Goal: Task Accomplishment & Management: Manage account settings

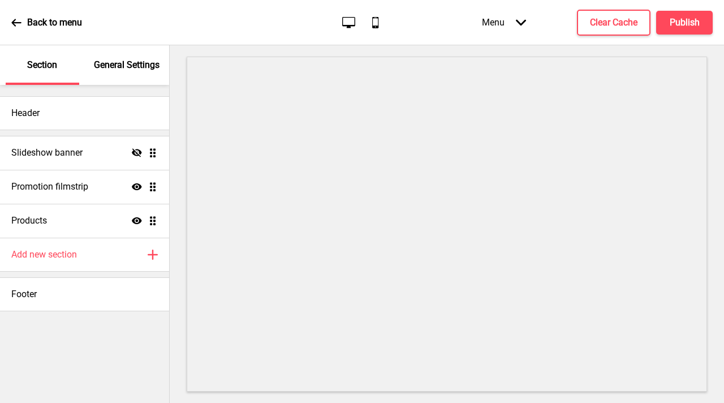
click at [108, 80] on div "General Settings" at bounding box center [128, 65] width 74 height 40
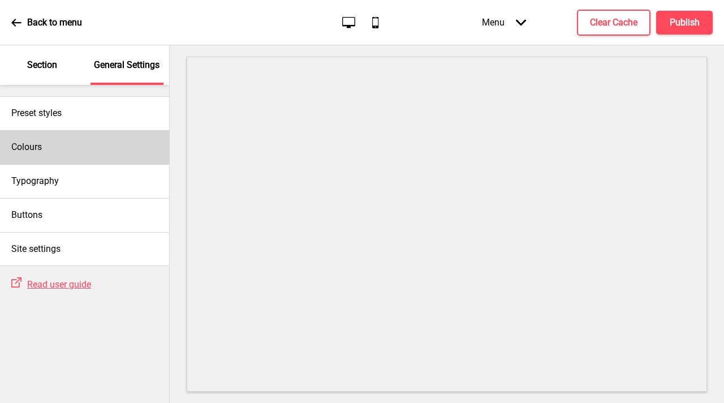
click at [101, 161] on div "Colours" at bounding box center [84, 147] width 169 height 34
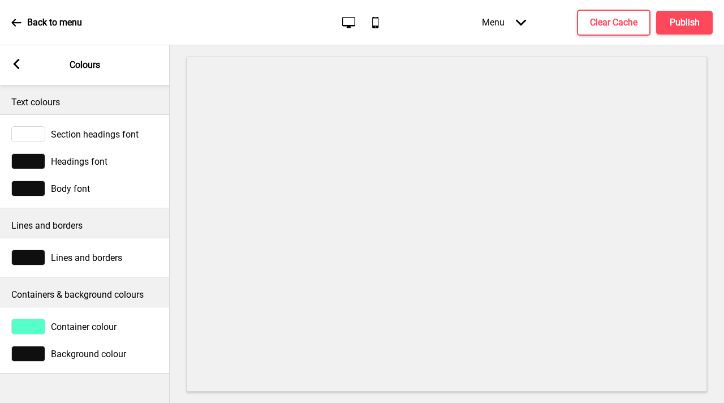
drag, startPoint x: 16, startPoint y: 66, endPoint x: 23, endPoint y: 72, distance: 8.8
click at [16, 66] on icon at bounding box center [17, 64] width 6 height 10
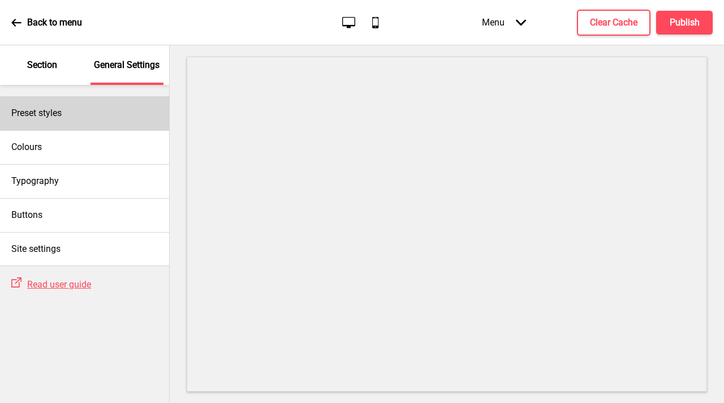
click at [80, 117] on div "Preset styles" at bounding box center [84, 113] width 169 height 34
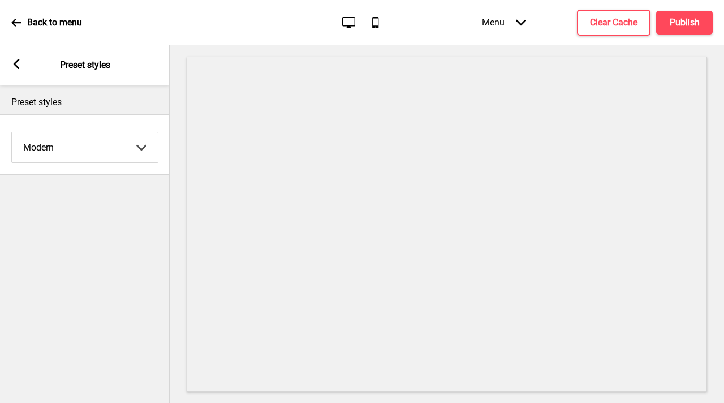
click at [113, 145] on select "Coffee Contrast Dark Earth Marine Minimalist Modern Oddle Pastel Yellow Fruits …" at bounding box center [85, 147] width 146 height 30
click at [12, 132] on select "Coffee Contrast Dark Earth Marine Minimalist Modern Oddle Pastel Yellow Fruits …" at bounding box center [85, 147] width 146 height 30
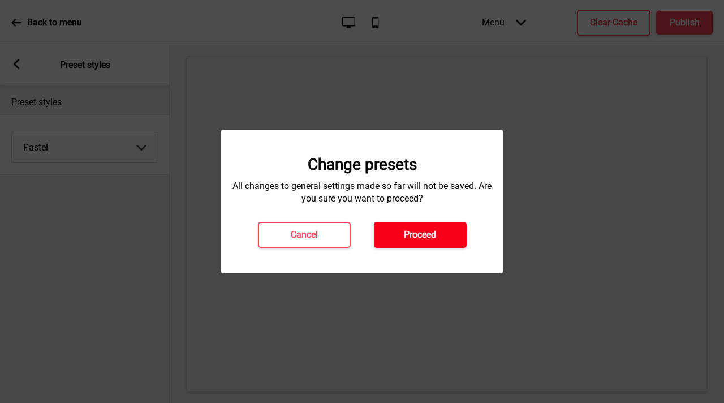
click at [413, 231] on h4 "Proceed" at bounding box center [420, 235] width 32 height 12
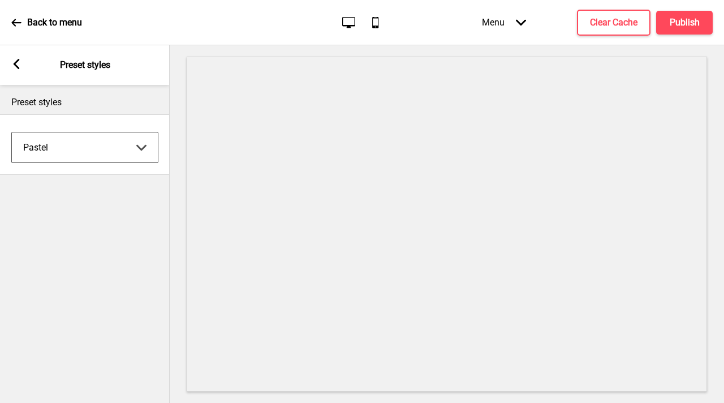
click at [81, 149] on select "Coffee Contrast Dark Earth Marine Minimalist Modern Oddle Pastel Yellow Fruits …" at bounding box center [85, 147] width 146 height 30
click at [12, 132] on select "Coffee Contrast Dark Earth Marine Minimalist Modern Oddle Pastel Yellow Fruits …" at bounding box center [85, 147] width 146 height 30
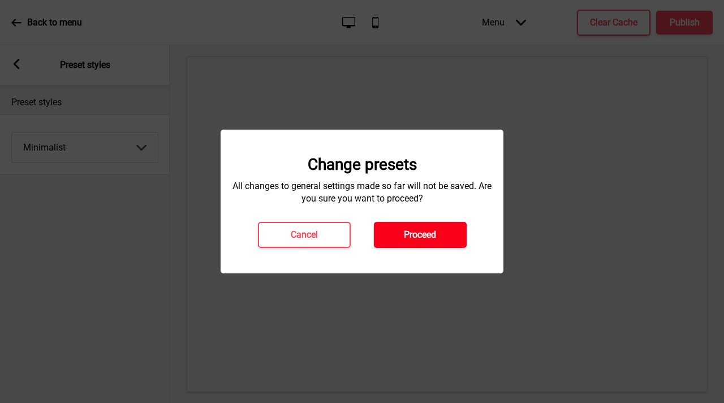
click at [408, 232] on h4 "Proceed" at bounding box center [420, 235] width 32 height 12
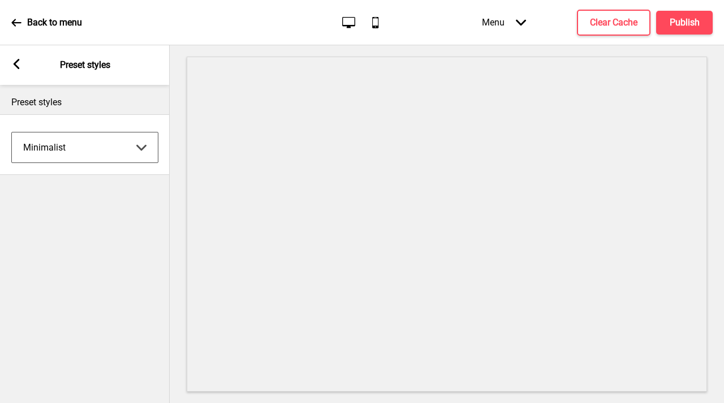
click at [85, 140] on select "Coffee Contrast Dark Earth Marine Minimalist Modern Oddle Pastel Yellow Fruits …" at bounding box center [85, 147] width 146 height 30
click at [12, 132] on select "Coffee Contrast Dark Earth Marine Minimalist Modern Oddle Pastel Yellow Fruits …" at bounding box center [85, 147] width 146 height 30
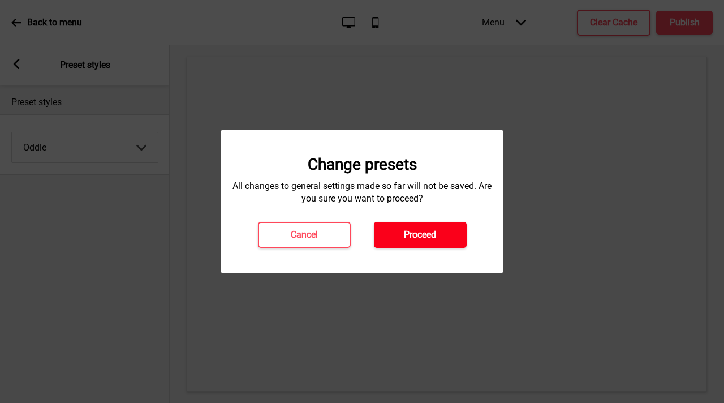
click at [451, 239] on button "Proceed" at bounding box center [420, 235] width 93 height 26
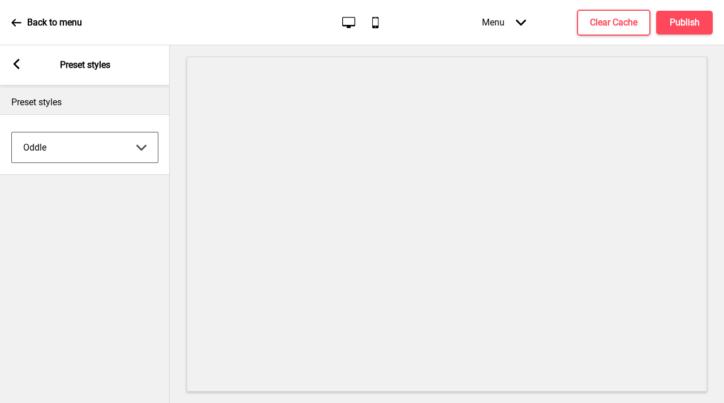
click at [113, 139] on select "Coffee Contrast Dark Earth Marine Minimalist Modern Oddle Pastel Yellow Fruits …" at bounding box center [85, 147] width 146 height 30
click at [12, 132] on select "Coffee Contrast Dark Earth Marine Minimalist Modern Oddle Pastel Yellow Fruits …" at bounding box center [85, 147] width 146 height 30
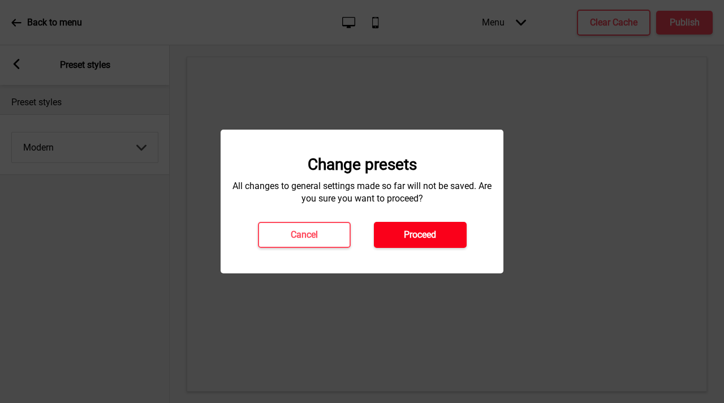
click at [443, 242] on button "Proceed" at bounding box center [420, 235] width 93 height 26
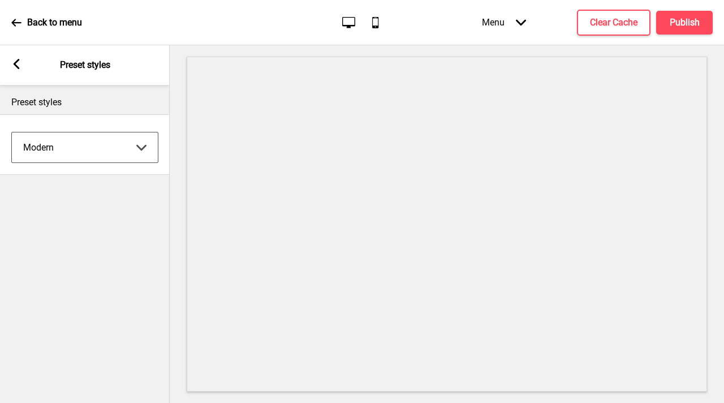
click at [92, 150] on select "Coffee Contrast Dark Earth Marine Minimalist Modern Oddle Pastel Yellow Fruits …" at bounding box center [85, 147] width 146 height 30
click at [12, 132] on select "Coffee Contrast Dark Earth Marine Minimalist Modern Oddle Pastel Yellow Fruits …" at bounding box center [85, 147] width 146 height 30
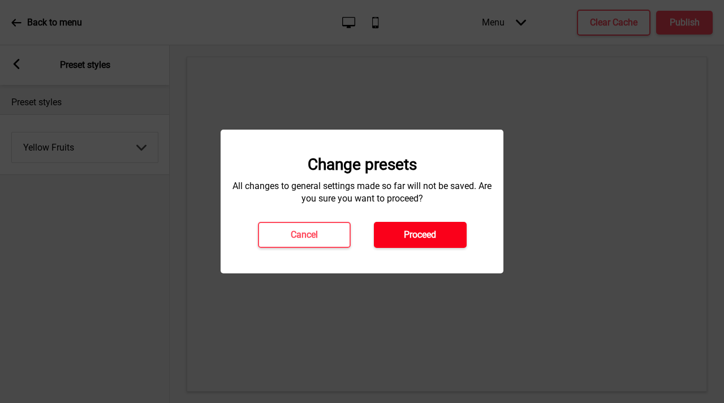
click at [400, 222] on button "Proceed" at bounding box center [420, 235] width 93 height 26
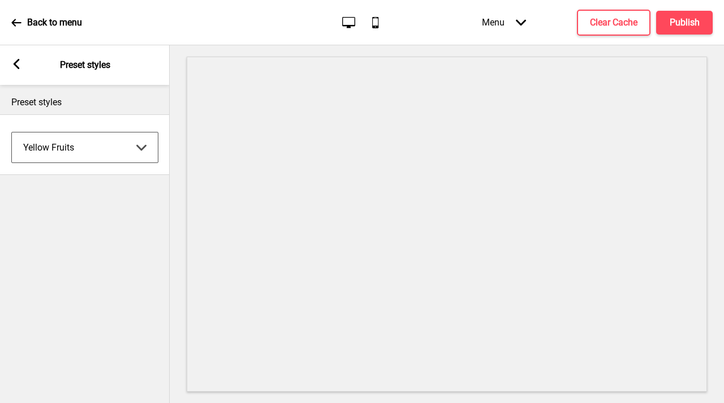
click at [101, 157] on select "Coffee Contrast Dark Earth Marine Minimalist Modern Oddle Pastel Yellow Fruits …" at bounding box center [85, 147] width 146 height 30
select select "pastel"
click at [12, 132] on select "Coffee Contrast Dark Earth Marine Minimalist Modern Oddle Pastel Yellow Fruits …" at bounding box center [85, 147] width 146 height 30
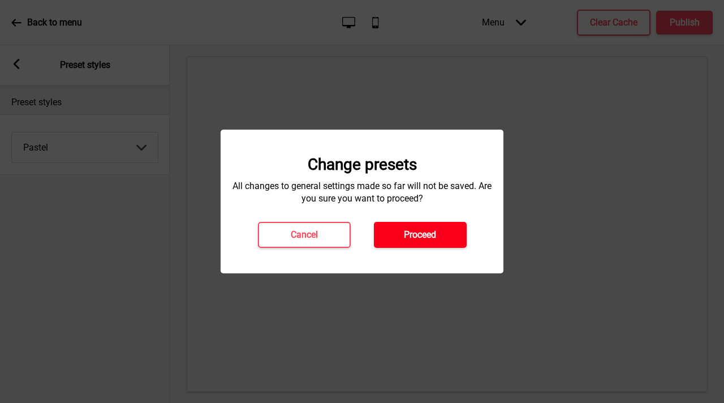
click at [419, 230] on h4 "Proceed" at bounding box center [420, 235] width 32 height 12
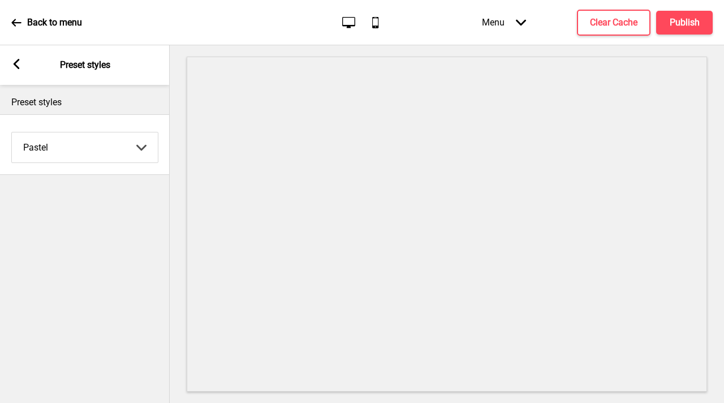
click at [20, 66] on rect at bounding box center [16, 64] width 10 height 10
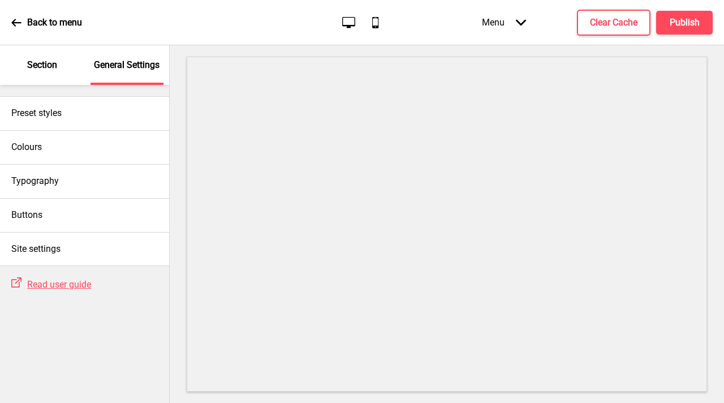
click at [55, 77] on div "Section" at bounding box center [43, 65] width 74 height 40
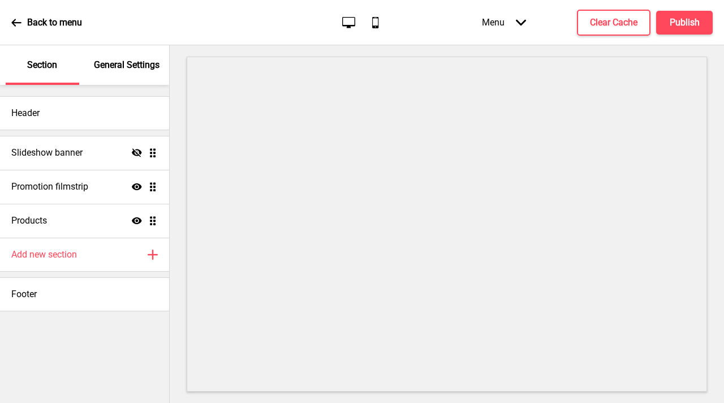
click at [137, 59] on p "General Settings" at bounding box center [127, 65] width 66 height 12
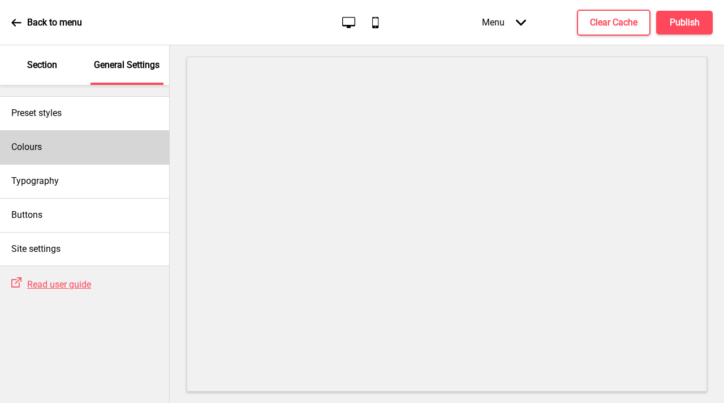
click at [80, 149] on div "Colours" at bounding box center [84, 147] width 169 height 34
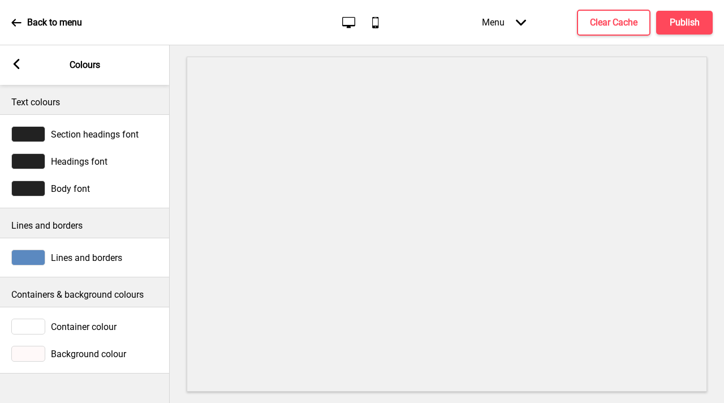
click at [34, 258] on div at bounding box center [28, 257] width 34 height 16
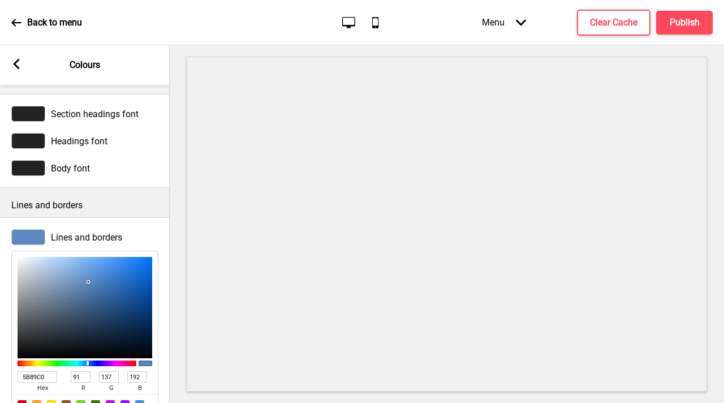
scroll to position [37, 0]
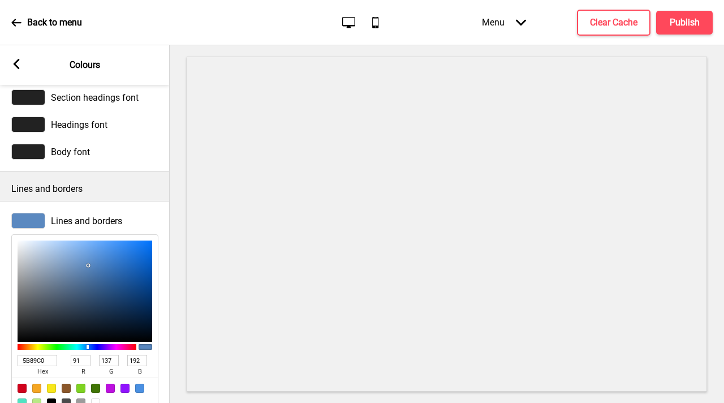
click at [35, 221] on div at bounding box center [28, 221] width 34 height 16
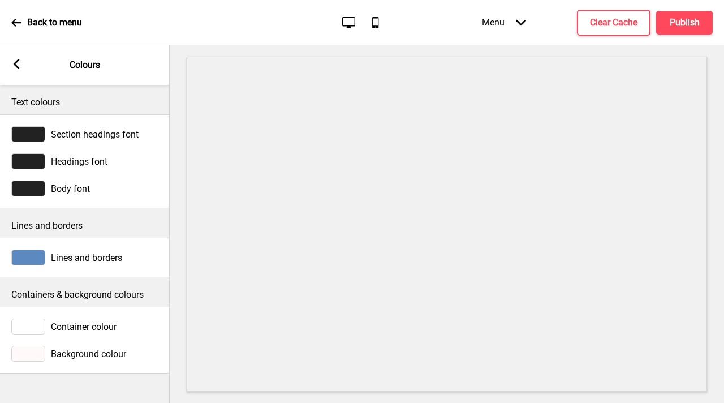
scroll to position [0, 0]
click at [10, 67] on div "Arrow left Colours" at bounding box center [85, 65] width 170 height 40
click at [14, 65] on icon at bounding box center [17, 64] width 6 height 10
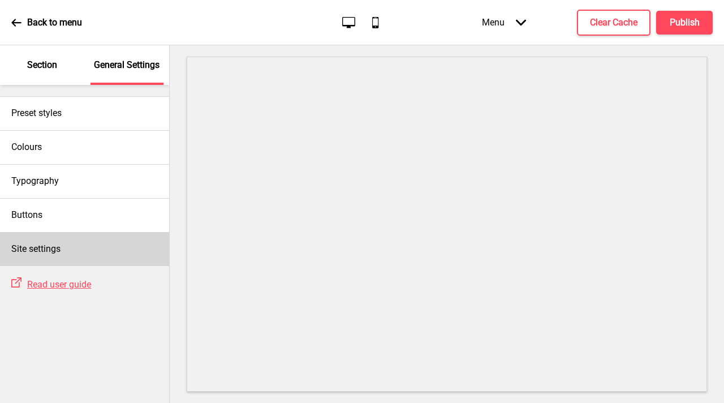
click at [81, 258] on div "Site settings" at bounding box center [84, 249] width 169 height 34
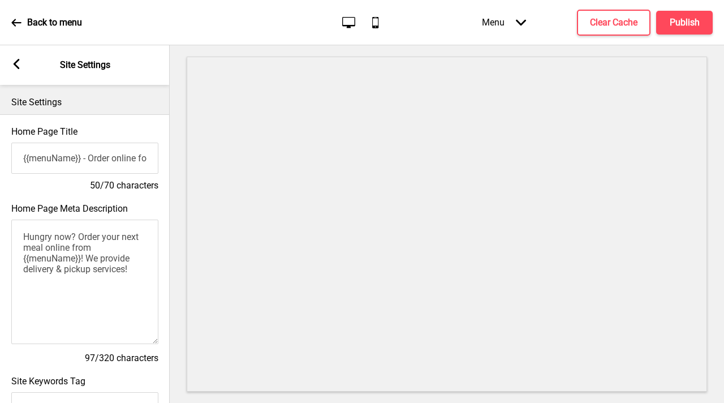
drag, startPoint x: 82, startPoint y: 163, endPoint x: 0, endPoint y: 137, distance: 86.0
click at [0, 137] on div "Home Page Title {{menuName}} - Order online for delivery & pickup! 50/70 charac…" at bounding box center [85, 158] width 170 height 77
type input "Mai [PERSON_NAME] - Order online for delivery & pickup!"
drag, startPoint x: 84, startPoint y: 260, endPoint x: 21, endPoint y: 259, distance: 62.8
click at [24, 261] on textarea "Hungry now? Order your next meal online from {{menuName}}! We provide delivery …" at bounding box center [84, 281] width 147 height 124
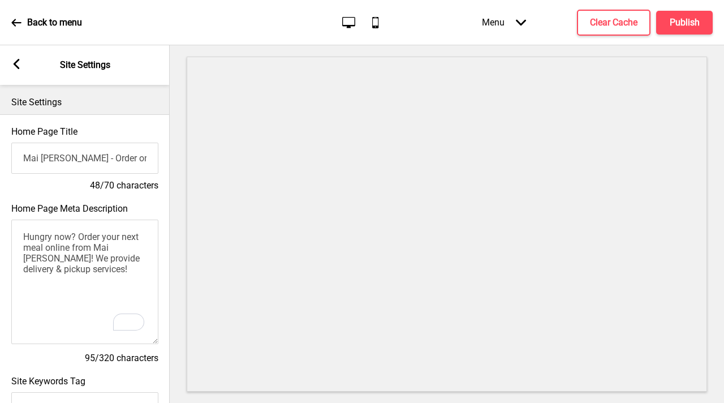
type textarea "Hungry now? Order your next meal online from Mai [PERSON_NAME]! We provide deli…"
click at [17, 61] on icon at bounding box center [17, 64] width 6 height 10
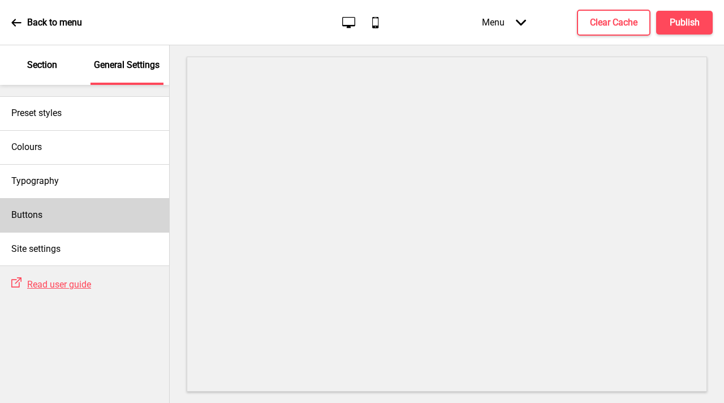
click at [60, 218] on div "Buttons" at bounding box center [84, 215] width 169 height 34
select select "square"
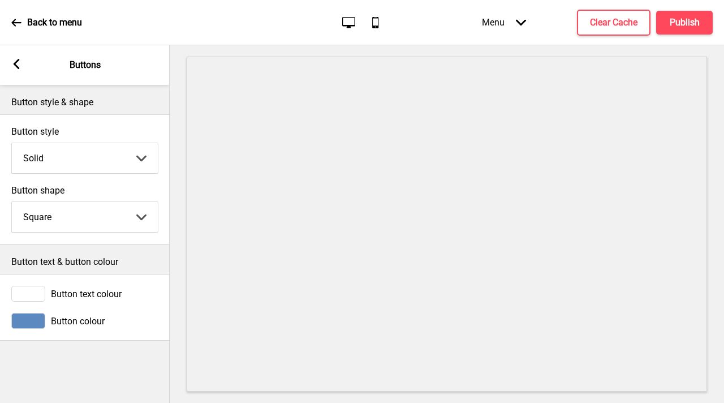
click at [33, 319] on div at bounding box center [28, 321] width 34 height 16
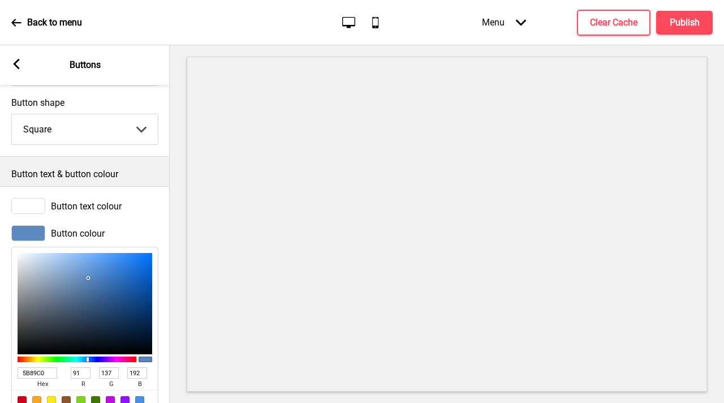
scroll to position [142, 0]
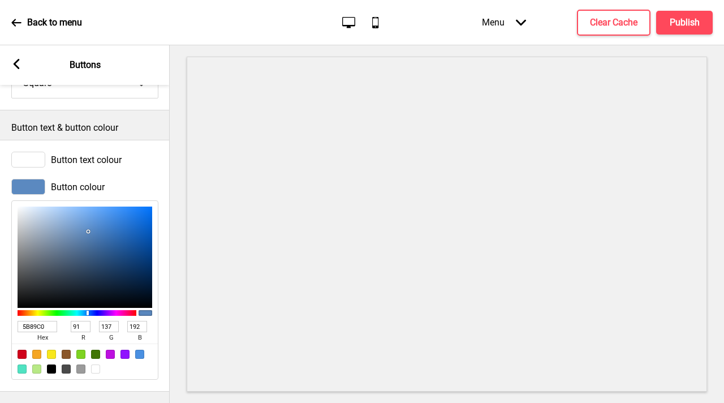
click at [41, 321] on input "5B89C0" at bounding box center [38, 326] width 40 height 11
click at [40, 321] on input "5B89C0" at bounding box center [38, 326] width 40 height 11
paste input "#fcd2de"
type input "#fcd2de"
type input "252"
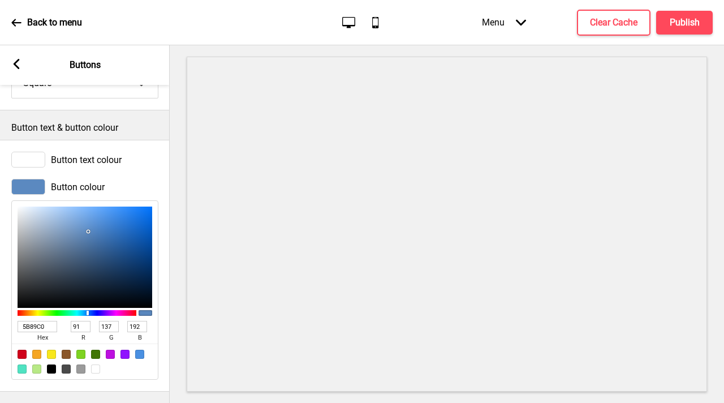
type input "210"
type input "222"
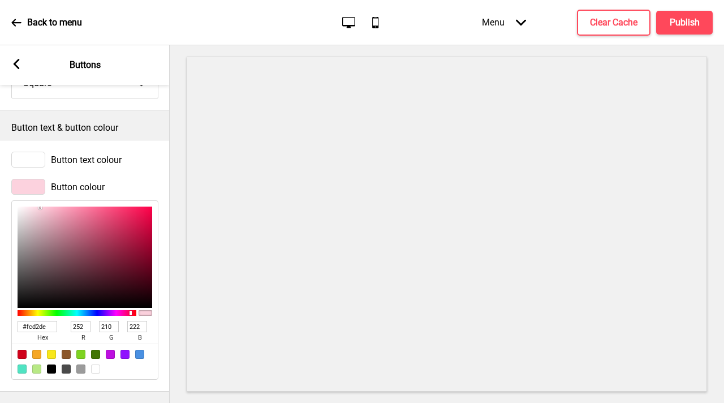
type input "FCD2DE"
click at [163, 343] on div "Button colour FCD2DE hex 252 r 210 g 222 b 100 a" at bounding box center [85, 279] width 170 height 212
click at [105, 154] on span "Button text colour" at bounding box center [86, 159] width 71 height 11
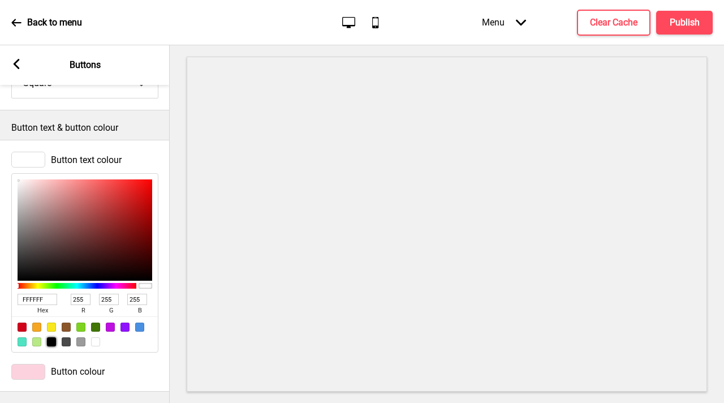
click at [50, 337] on div at bounding box center [51, 341] width 9 height 9
type input "000000"
type input "0"
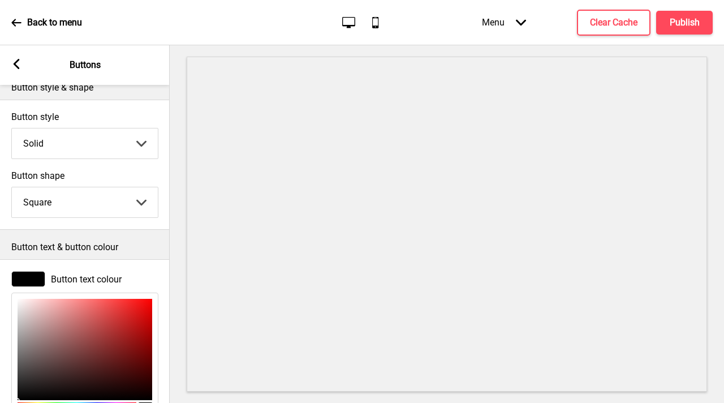
scroll to position [0, 0]
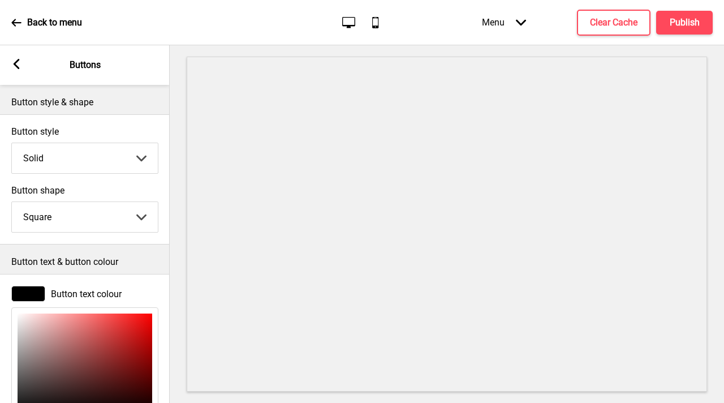
click at [16, 63] on g at bounding box center [16, 64] width 10 height 10
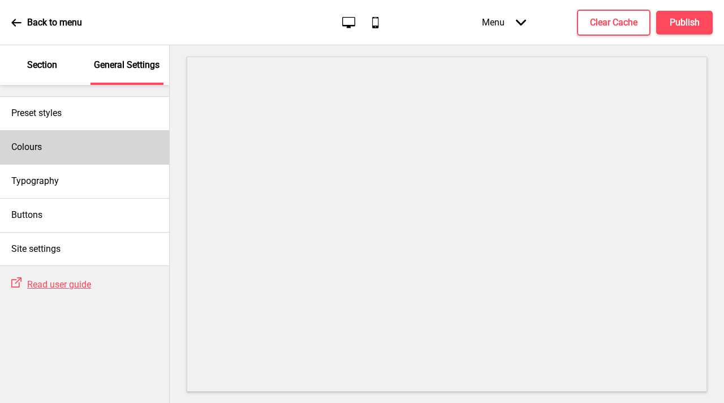
click at [98, 154] on div "Colours" at bounding box center [84, 147] width 169 height 34
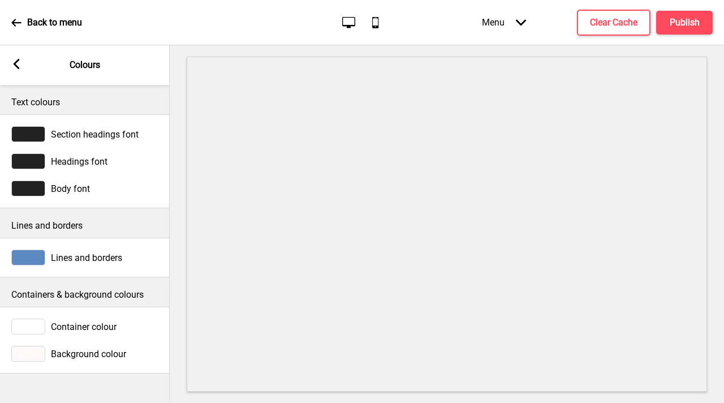
click at [117, 136] on span "Section headings font" at bounding box center [95, 134] width 88 height 11
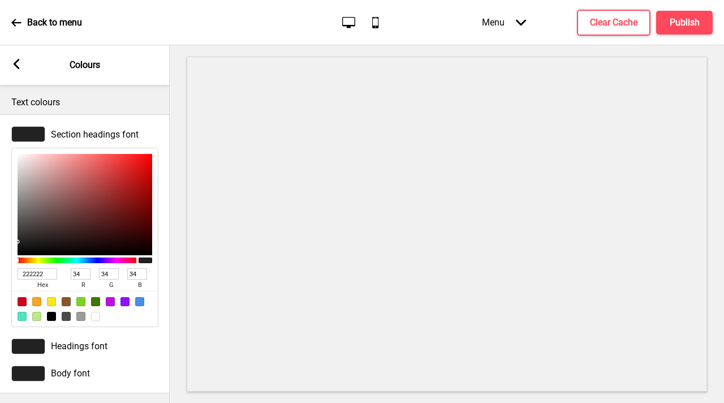
click at [31, 272] on input "222222" at bounding box center [38, 273] width 40 height 11
paste input "#fcd2de"
type input "#fcd2de"
type input "252"
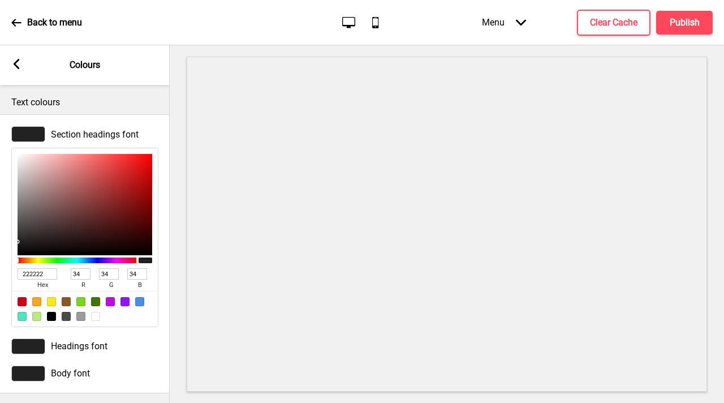
type input "210"
type input "222"
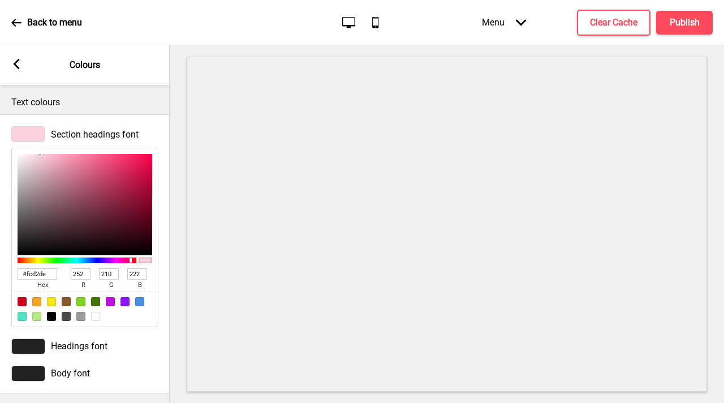
type input "222222"
type input "34"
type input "222222"
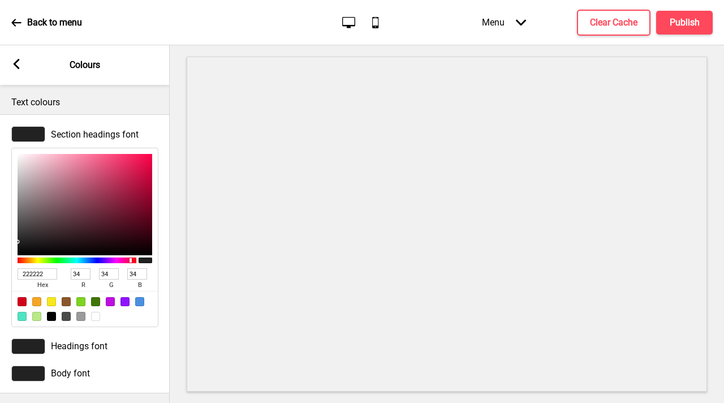
click at [26, 376] on div at bounding box center [28, 373] width 34 height 16
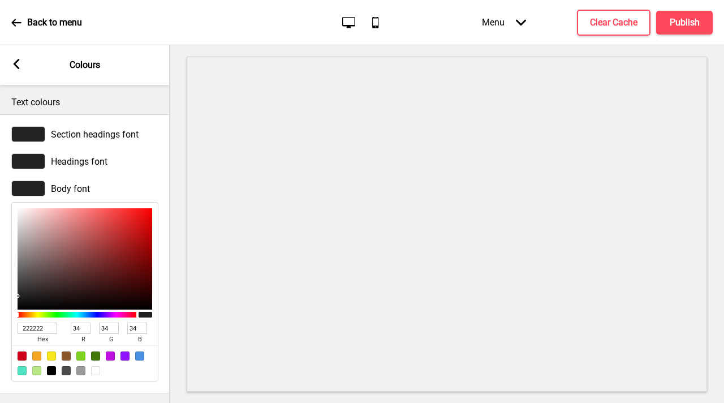
click at [42, 328] on input "222222" at bounding box center [38, 327] width 40 height 11
paste input "#fcd2de"
type input "#fcd2de"
type input "252"
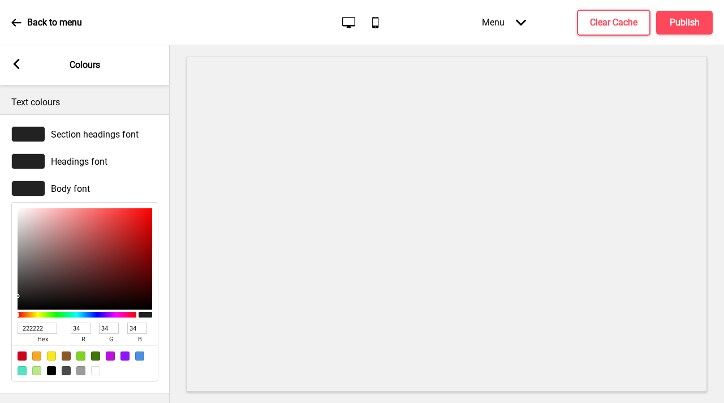
type input "210"
type input "222"
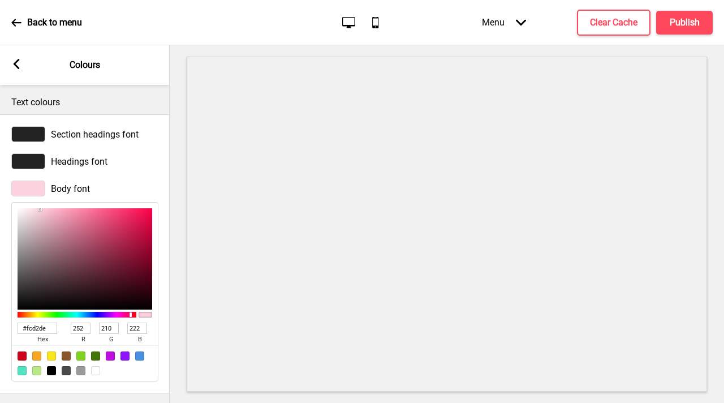
type input "222222"
type input "34"
type input "222222"
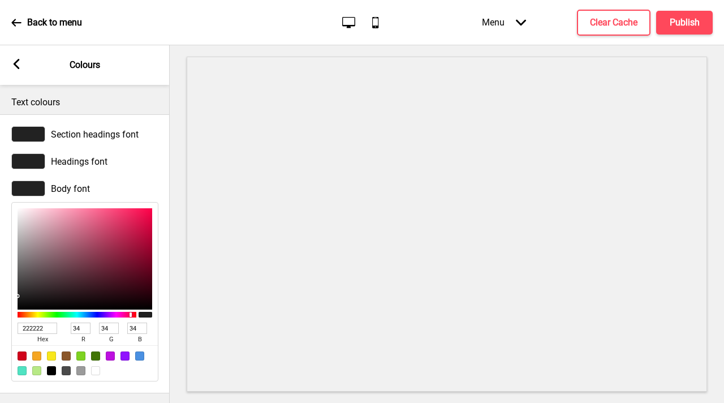
click at [165, 146] on div "Section headings font" at bounding box center [85, 133] width 170 height 27
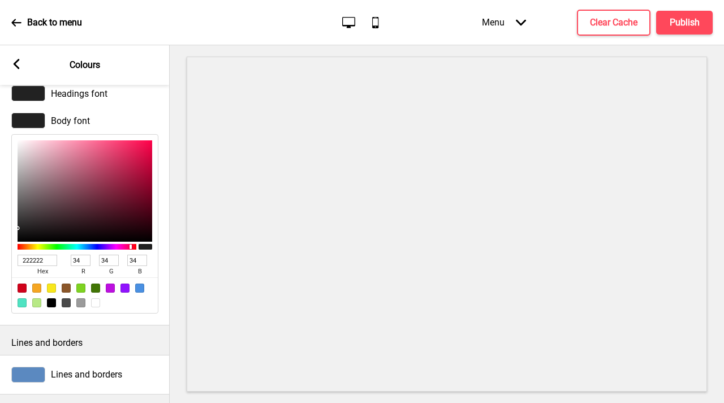
scroll to position [175, 0]
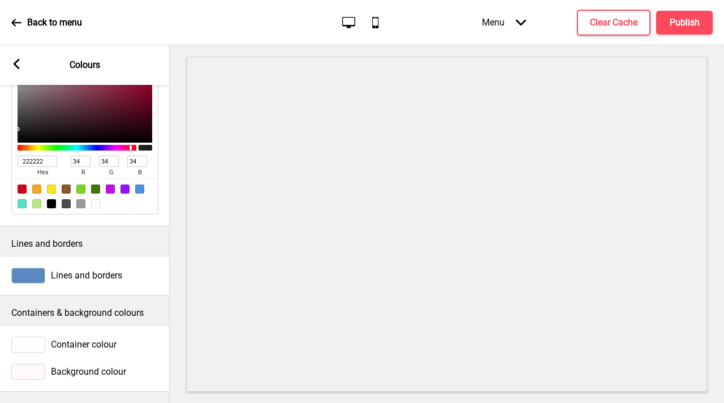
click at [19, 57] on div "Arrow left Colours" at bounding box center [85, 65] width 170 height 40
click at [19, 59] on rect at bounding box center [16, 64] width 10 height 10
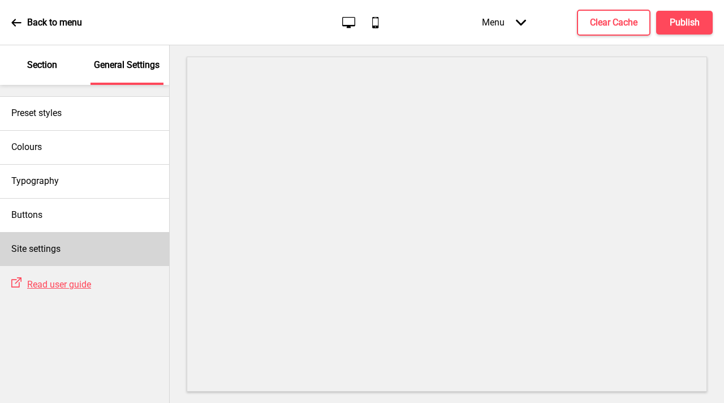
click at [105, 257] on div "Site settings" at bounding box center [84, 249] width 169 height 34
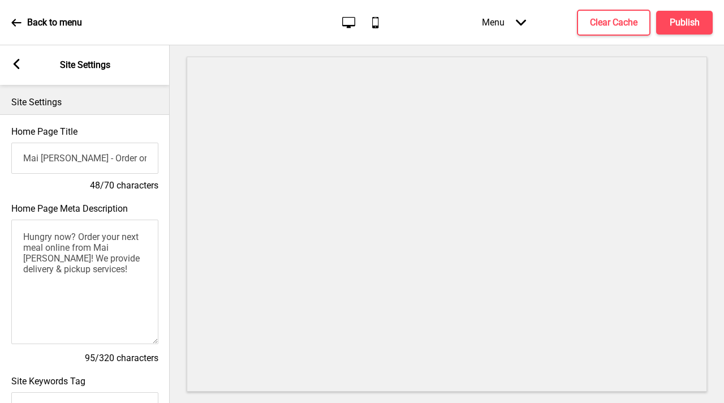
click at [17, 67] on icon at bounding box center [17, 64] width 6 height 10
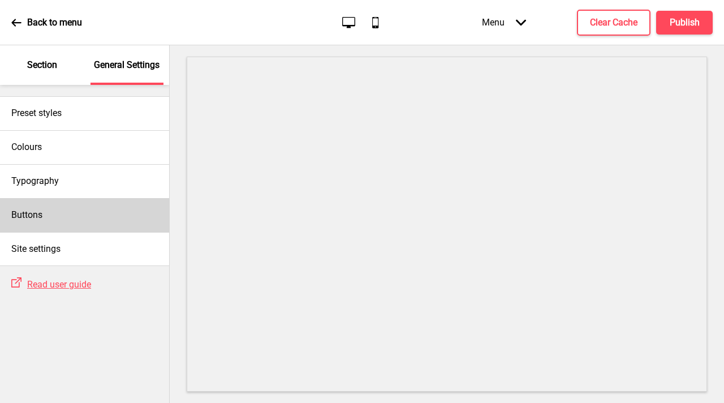
click at [92, 213] on div "Buttons" at bounding box center [84, 215] width 169 height 34
select select "square"
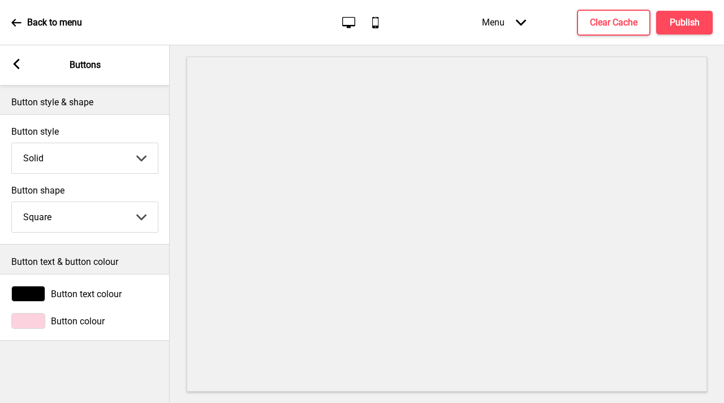
click at [18, 64] on rect at bounding box center [16, 64] width 10 height 10
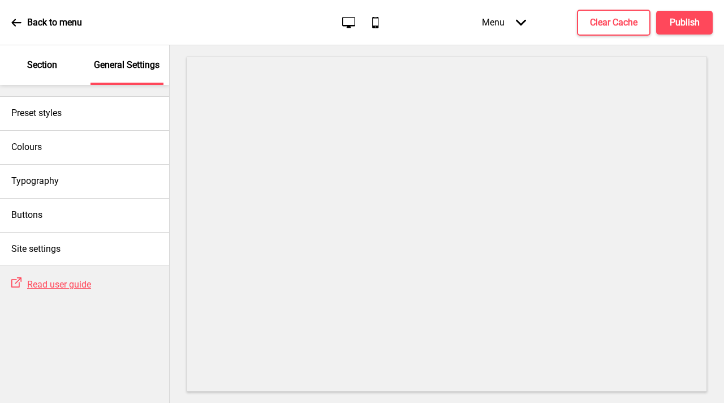
click at [39, 57] on div "Section" at bounding box center [43, 65] width 74 height 40
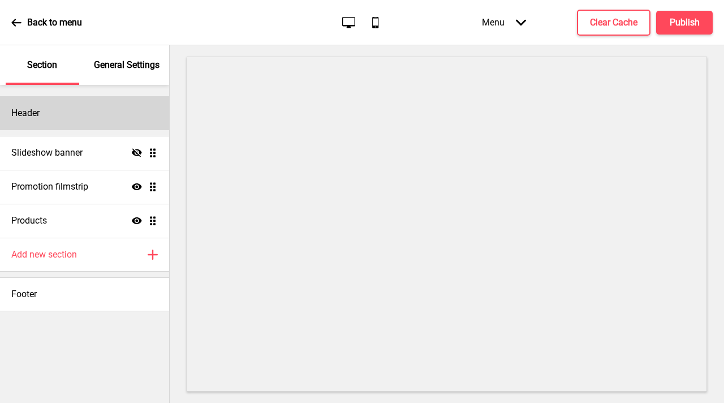
click at [84, 128] on div "Header" at bounding box center [84, 113] width 169 height 34
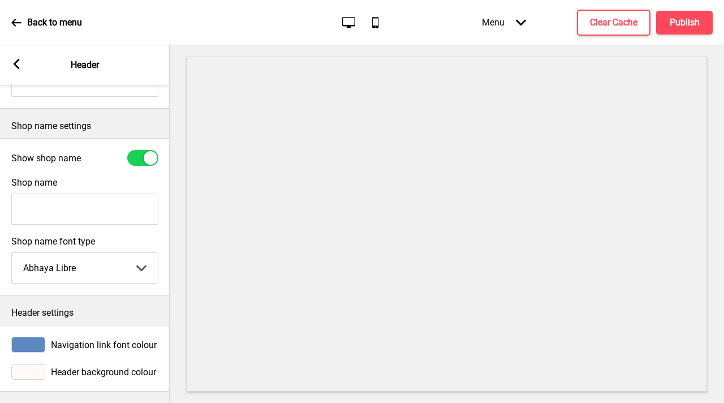
scroll to position [267, 0]
click at [36, 337] on div at bounding box center [28, 345] width 34 height 16
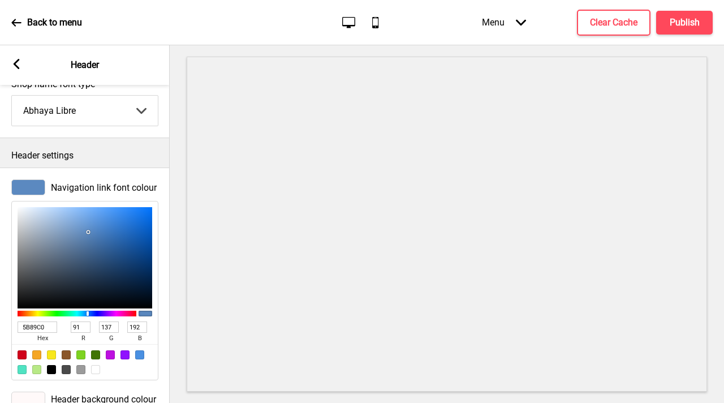
scroll to position [416, 0]
click at [43, 329] on input "5B89C0" at bounding box center [38, 326] width 40 height 11
paste input "#fcd2de"
type input "#fcd2de"
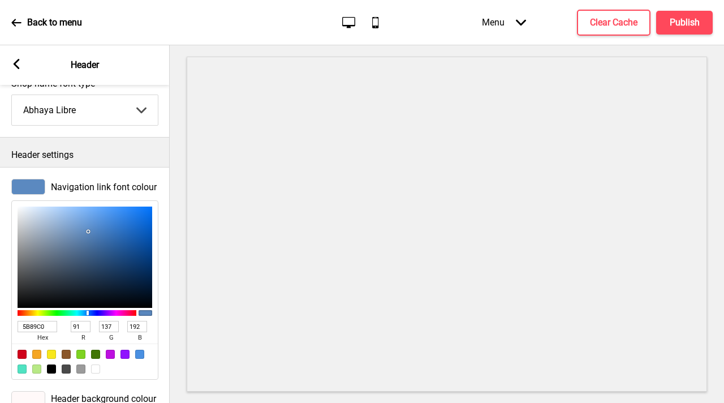
type input "252"
type input "210"
type input "222"
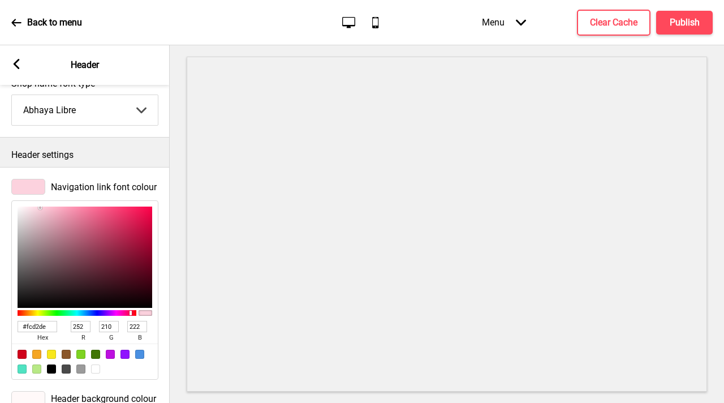
type input "5B89C0"
type input "91"
type input "137"
type input "192"
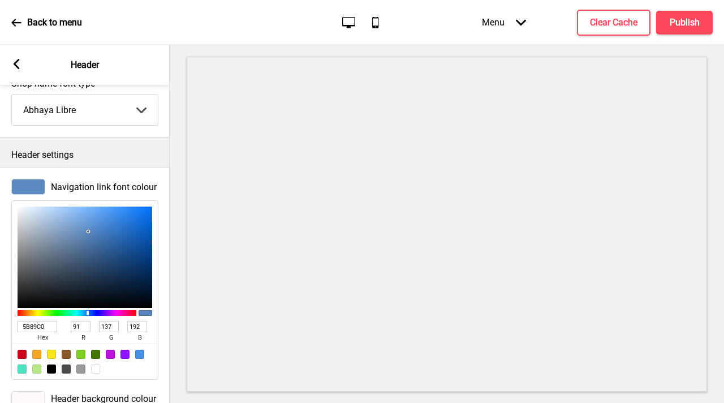
paste input "ee8b8b"
type input "ee8b8b"
type input "238"
type input "139"
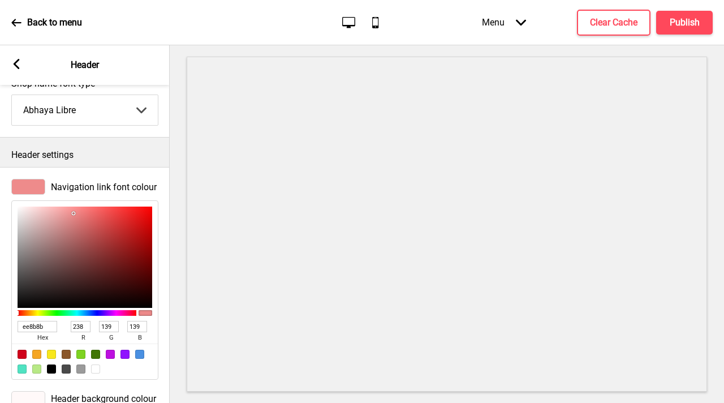
type input "ee8b8b"
click at [119, 152] on p "Header settings" at bounding box center [84, 155] width 147 height 12
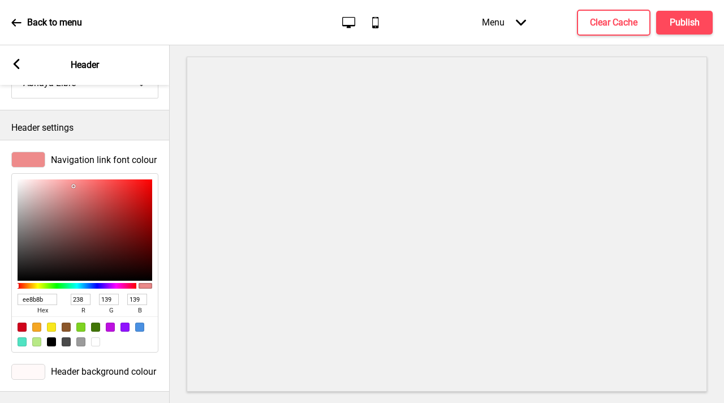
scroll to position [451, 0]
click at [15, 66] on icon at bounding box center [17, 64] width 6 height 10
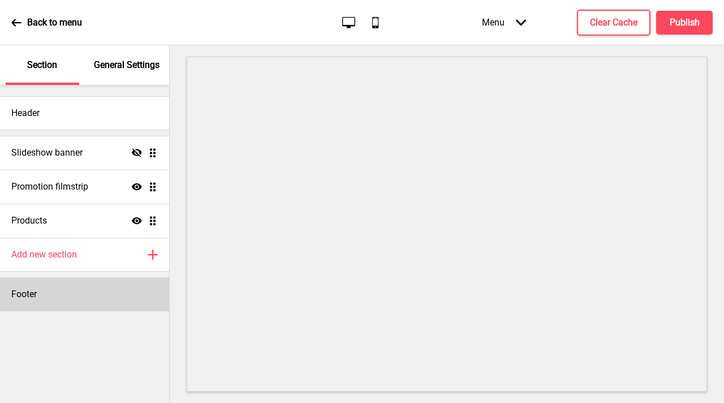
click at [80, 299] on div "Footer" at bounding box center [84, 294] width 169 height 34
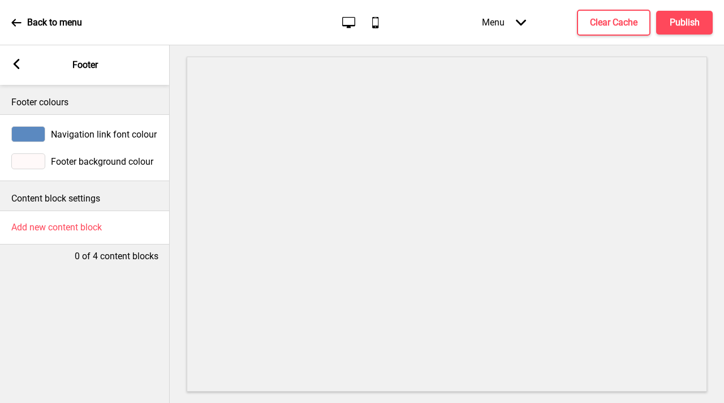
click at [31, 135] on div at bounding box center [28, 134] width 34 height 16
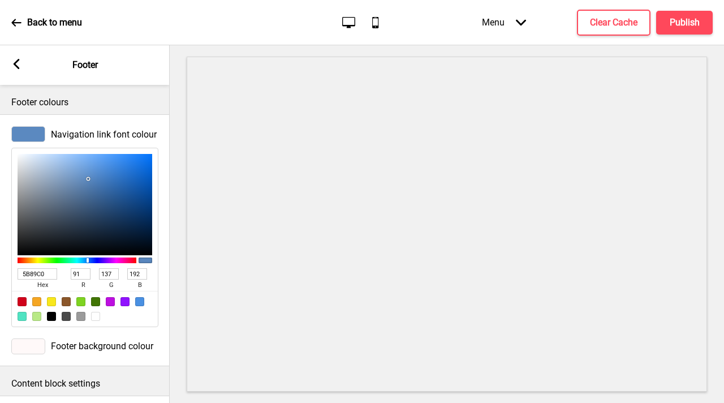
click at [37, 274] on input "5B89C0" at bounding box center [38, 273] width 40 height 11
click at [37, 275] on input "5B89C0" at bounding box center [38, 273] width 40 height 11
paste input "ee8b8b"
type input "ee8b8b"
type input "238"
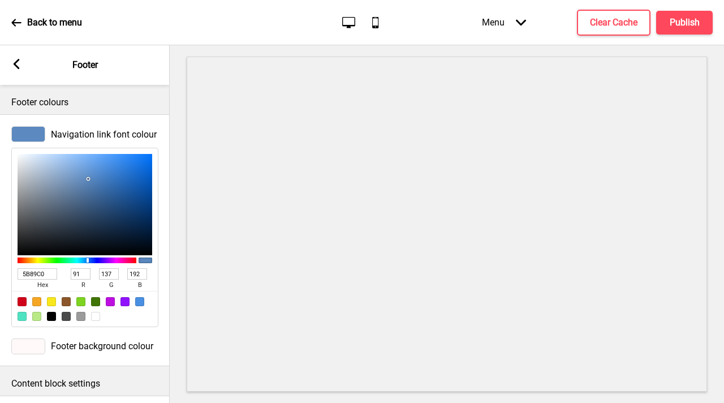
type input "139"
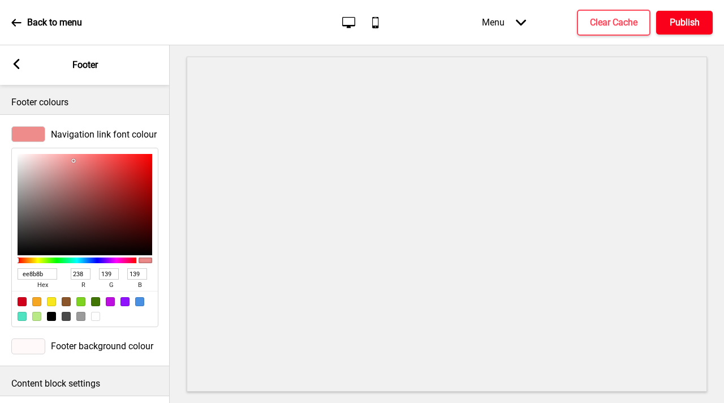
type input "EE8B8B"
click at [686, 25] on h4 "Publish" at bounding box center [685, 22] width 30 height 12
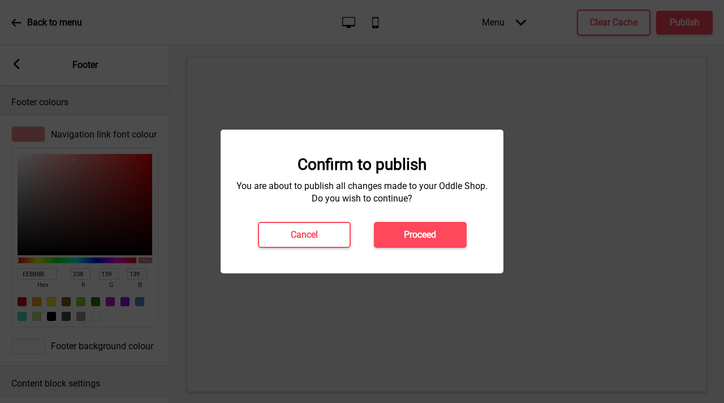
click at [436, 240] on h4 "Proceed" at bounding box center [420, 235] width 32 height 12
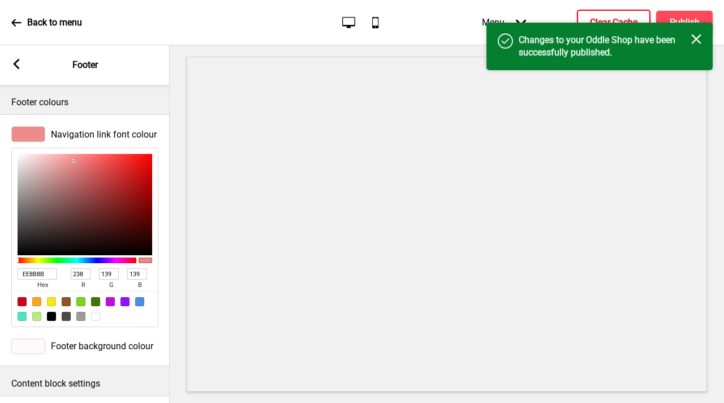
click at [628, 16] on h4 "Clear Cache" at bounding box center [614, 22] width 48 height 12
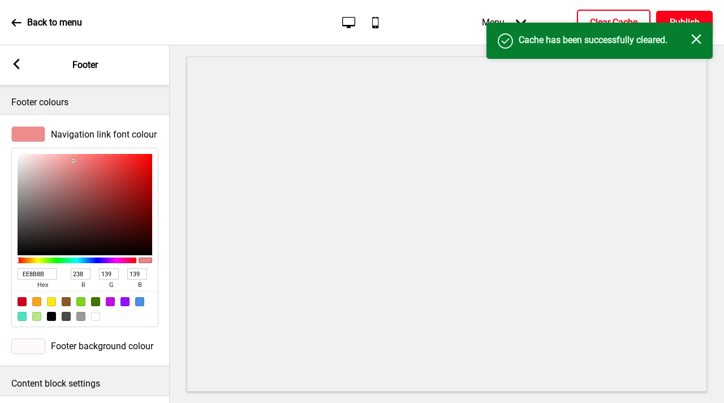
click at [685, 15] on button "Publish" at bounding box center [684, 23] width 57 height 24
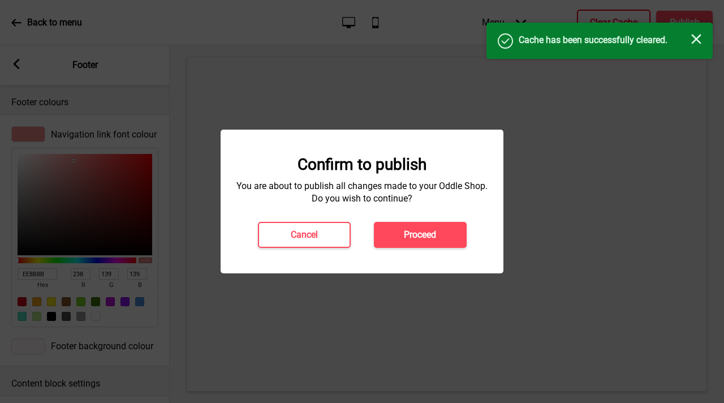
click at [442, 236] on button "Proceed" at bounding box center [420, 235] width 93 height 26
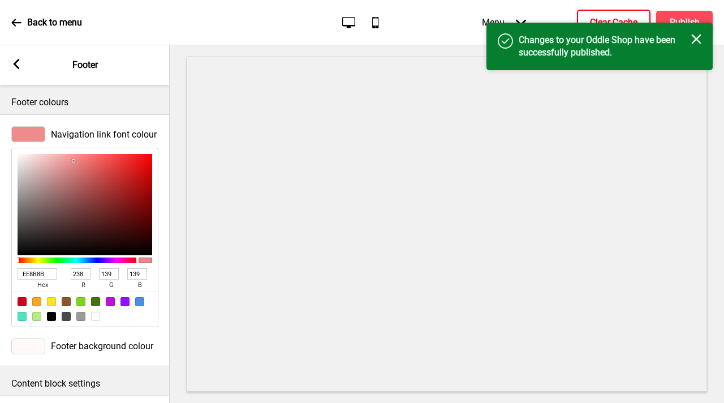
click at [16, 62] on icon at bounding box center [17, 64] width 6 height 10
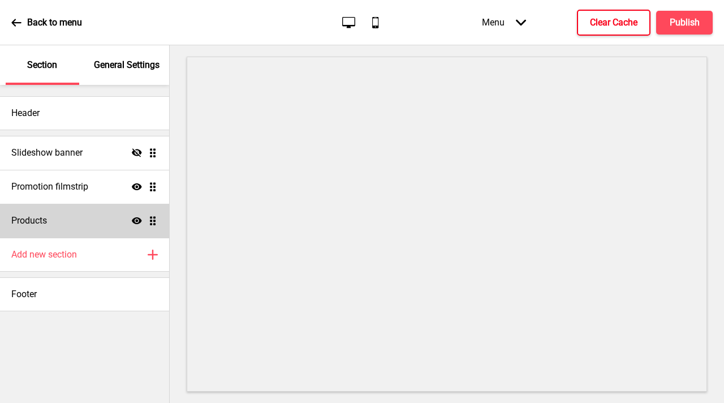
click at [70, 224] on div "Products Show Drag" at bounding box center [84, 221] width 169 height 34
select select "side"
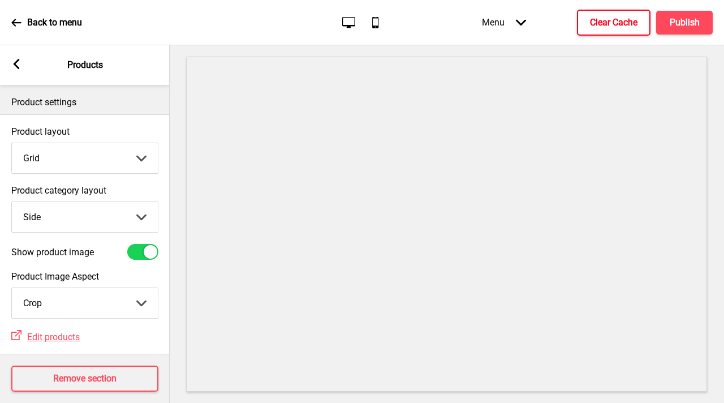
click at [79, 154] on select "Grid List" at bounding box center [85, 158] width 146 height 30
click at [12, 143] on select "Grid List" at bounding box center [85, 158] width 146 height 30
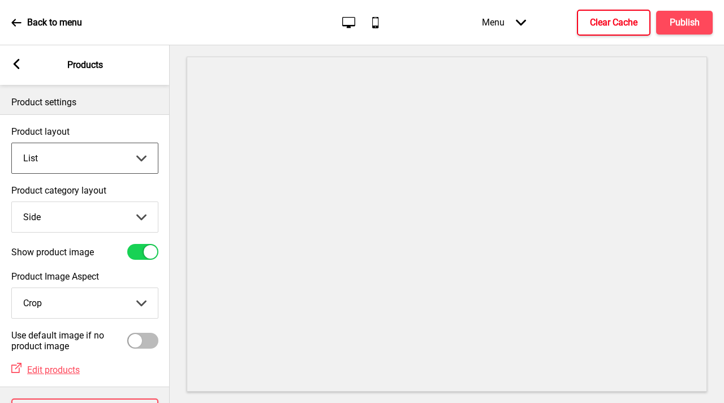
click at [75, 155] on select "Grid List" at bounding box center [85, 158] width 146 height 30
select select "grid"
click at [12, 143] on select "Grid List" at bounding box center [85, 158] width 146 height 30
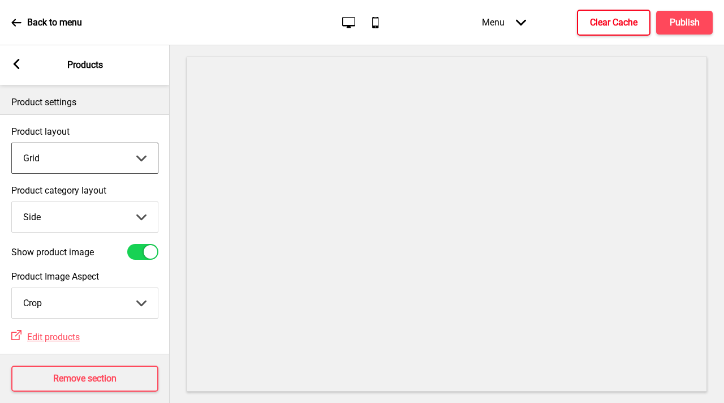
click at [74, 208] on select "Top Side" at bounding box center [85, 217] width 146 height 30
select select "top"
click at [12, 202] on select "Top Side" at bounding box center [85, 217] width 146 height 30
click at [108, 160] on select "Grid List" at bounding box center [85, 158] width 146 height 30
click at [628, 21] on h4 "Clear Cache" at bounding box center [614, 22] width 48 height 12
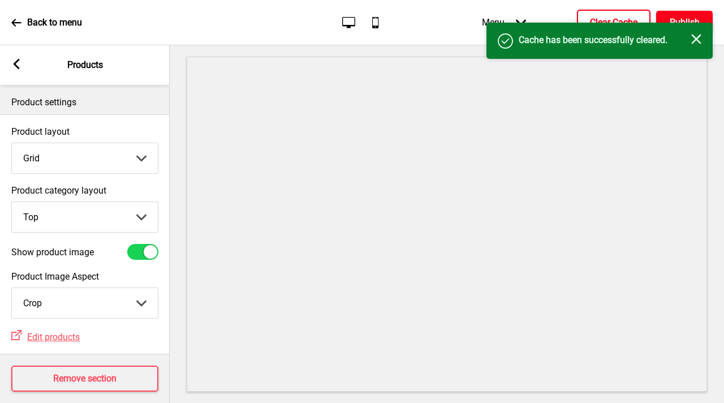
click at [693, 21] on h4 "Publish" at bounding box center [685, 22] width 30 height 12
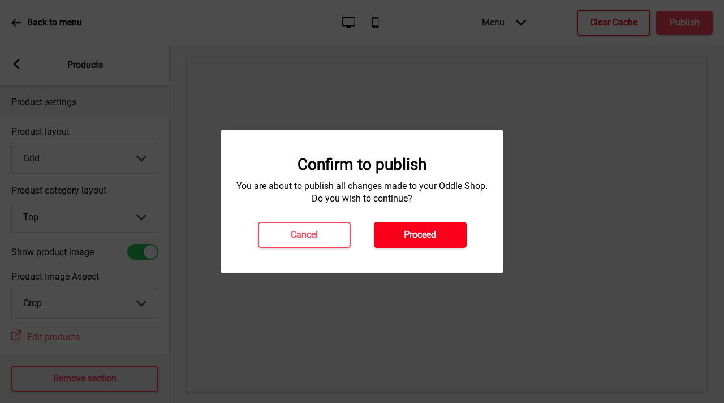
click at [436, 242] on button "Proceed" at bounding box center [420, 235] width 93 height 26
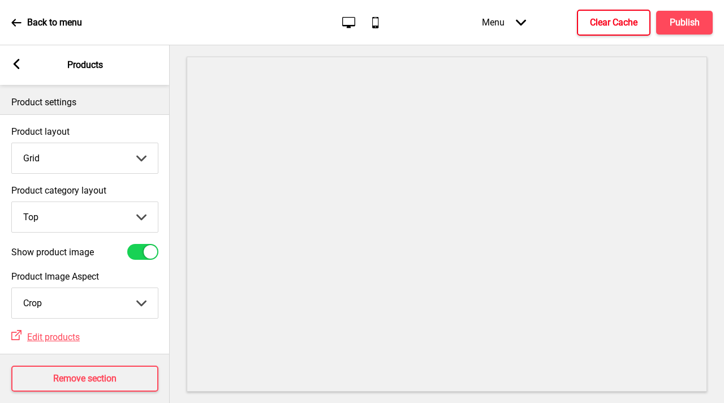
click at [20, 66] on rect at bounding box center [16, 64] width 10 height 10
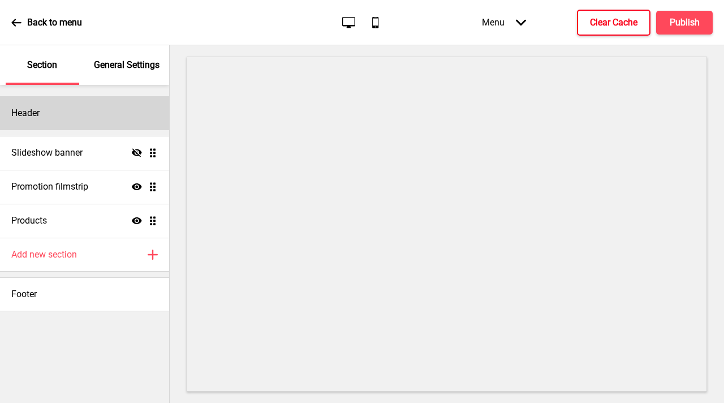
click at [72, 122] on div "Header" at bounding box center [84, 113] width 169 height 34
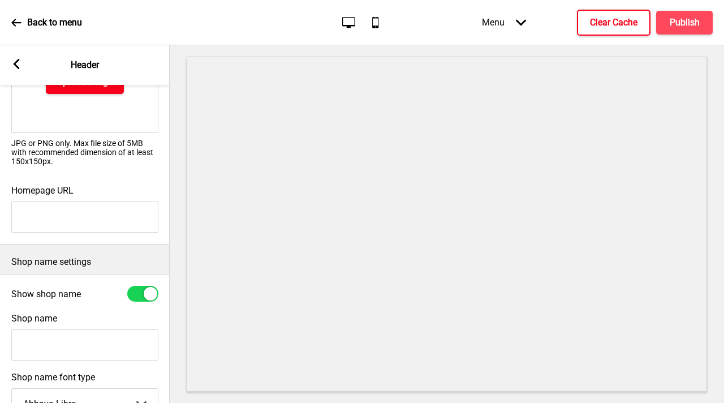
scroll to position [0, 0]
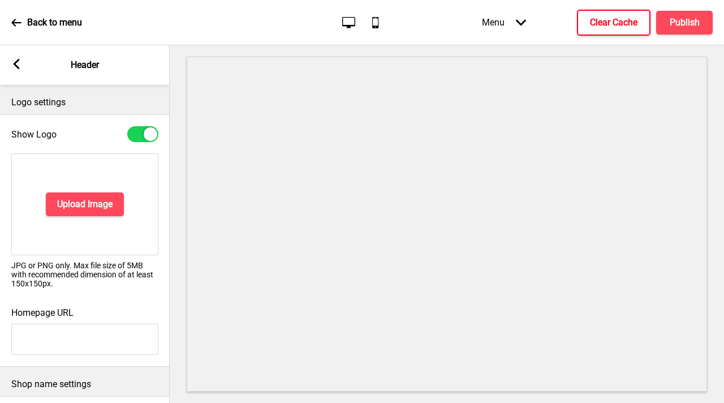
click at [16, 66] on icon at bounding box center [17, 64] width 6 height 10
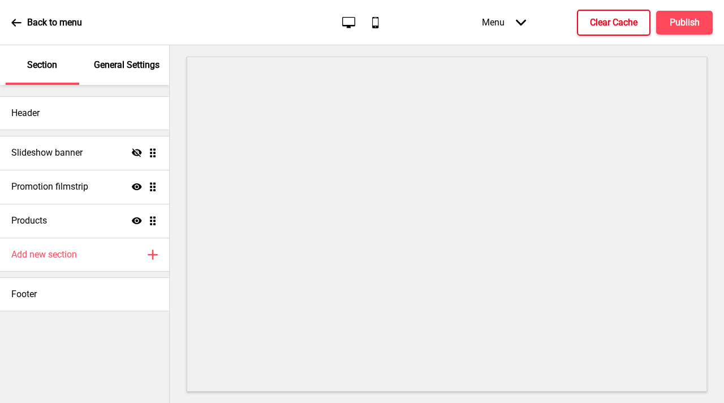
click at [118, 64] on p "General Settings" at bounding box center [127, 65] width 66 height 12
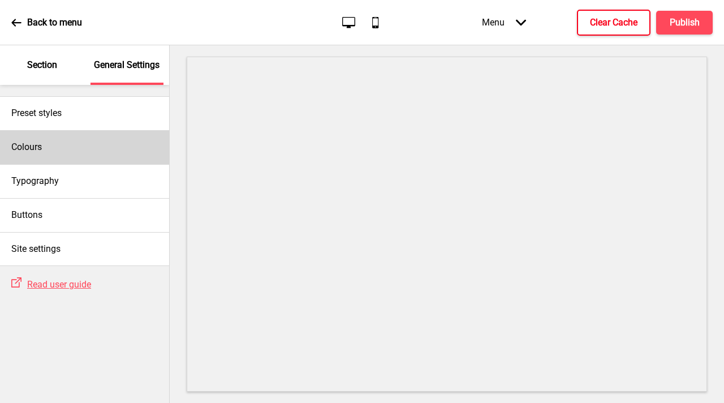
click at [58, 152] on div "Colours" at bounding box center [84, 147] width 169 height 34
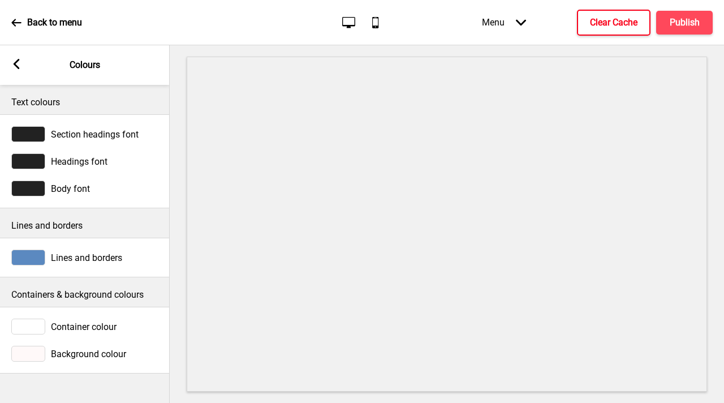
click at [12, 62] on rect at bounding box center [16, 64] width 10 height 10
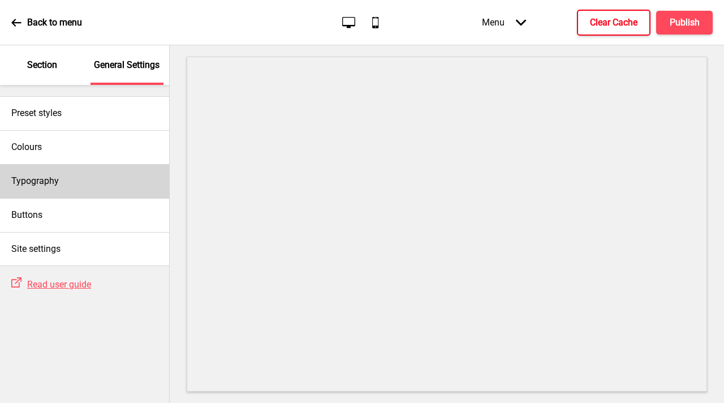
click at [84, 188] on div "Typography" at bounding box center [84, 181] width 169 height 34
select select "Roboto"
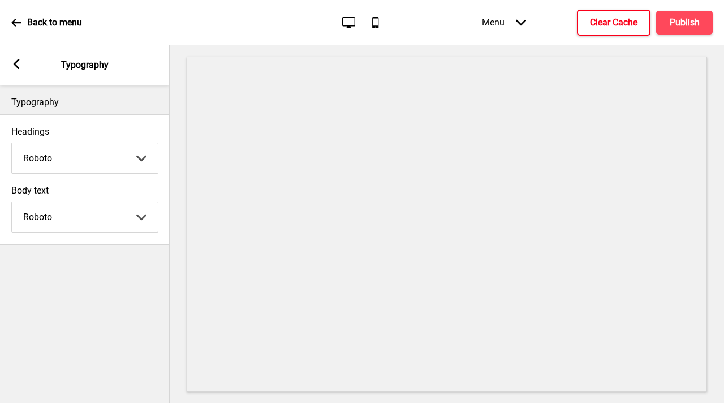
drag, startPoint x: 17, startPoint y: 68, endPoint x: 38, endPoint y: 107, distance: 44.3
click at [17, 68] on icon at bounding box center [17, 64] width 6 height 10
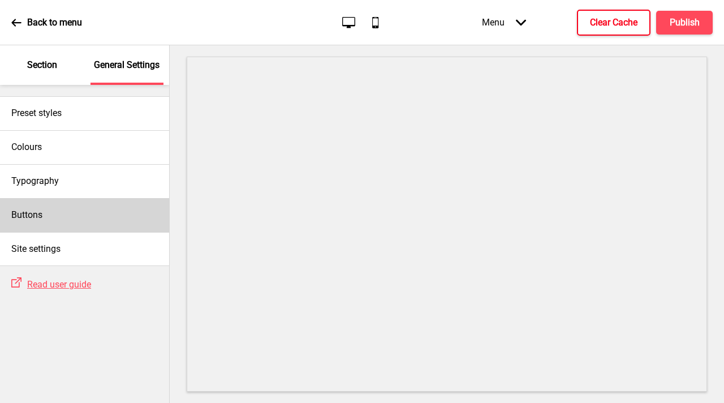
click at [74, 212] on div "Buttons" at bounding box center [84, 215] width 169 height 34
select select "square"
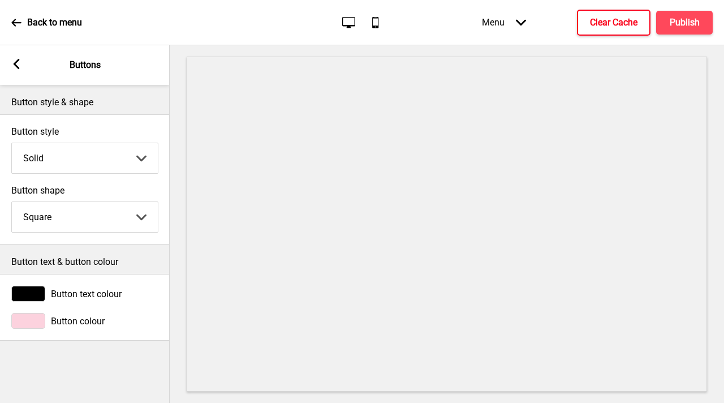
click at [25, 314] on div at bounding box center [28, 321] width 34 height 16
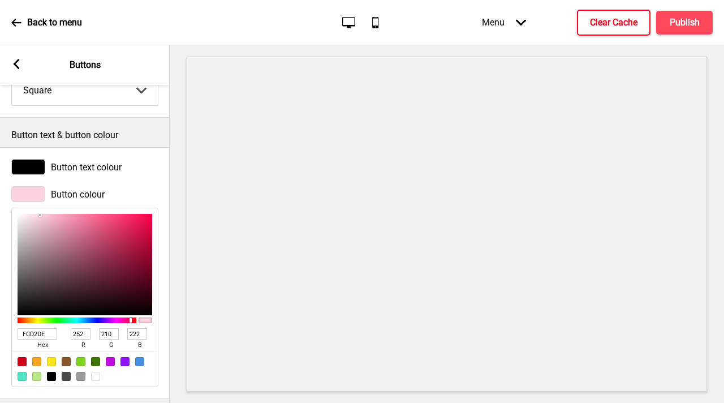
scroll to position [142, 0]
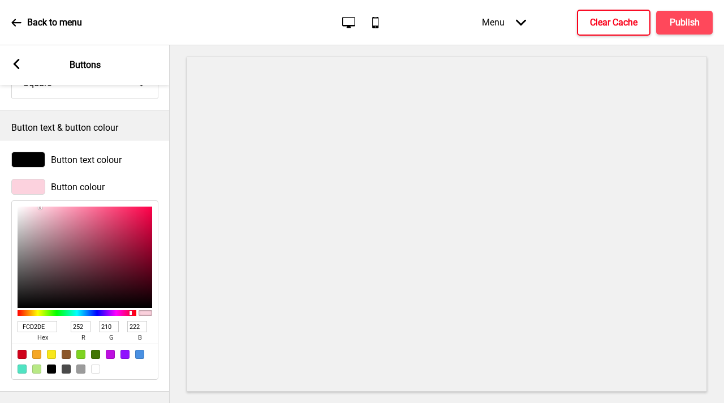
click at [29, 321] on input "FCD2DE" at bounding box center [38, 326] width 40 height 11
paste input "ee8b8b"
type input "ee8b8b"
type input "238"
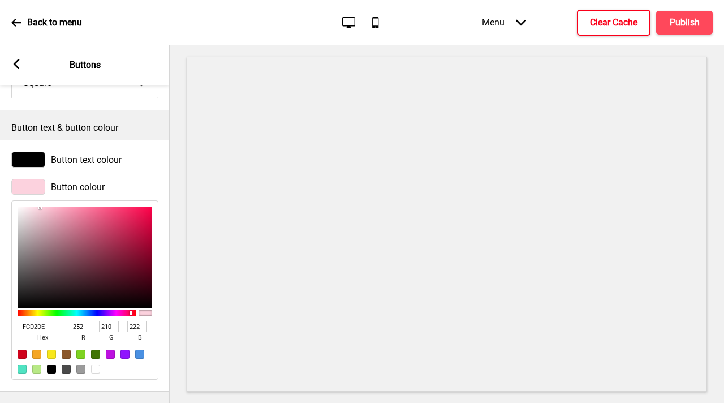
type input "139"
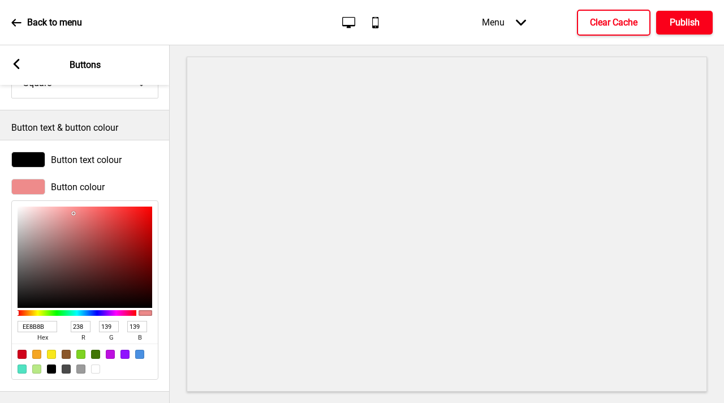
click at [685, 20] on h4 "Publish" at bounding box center [685, 22] width 30 height 12
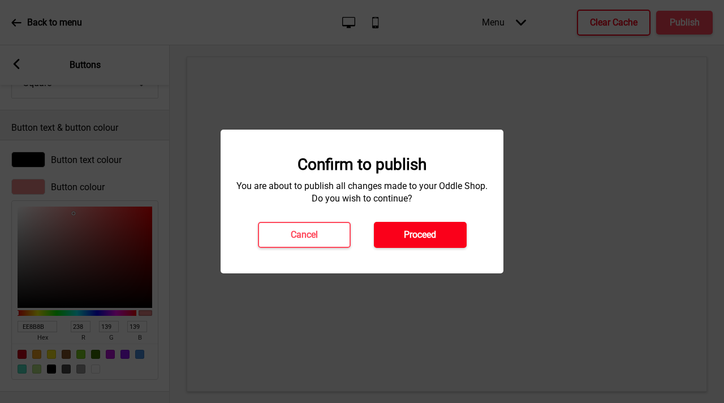
click at [409, 230] on h4 "Proceed" at bounding box center [420, 235] width 32 height 12
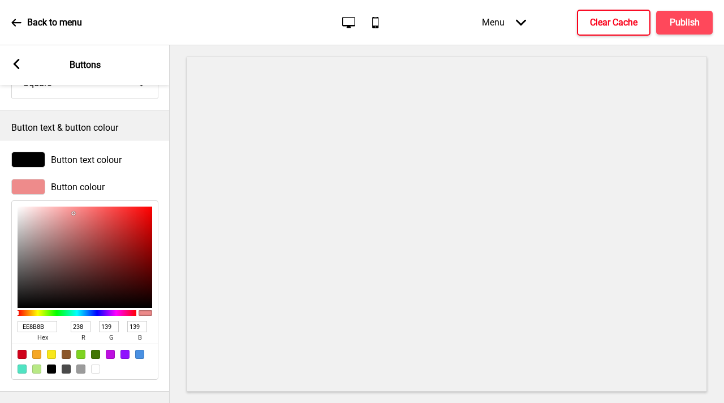
click at [36, 308] on div at bounding box center [77, 313] width 119 height 10
click at [36, 321] on input "EE8B8B" at bounding box center [38, 326] width 40 height 11
paste input "fcd2de"
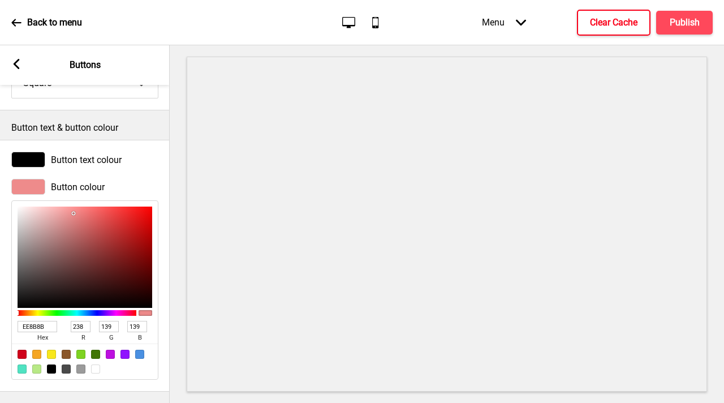
type input "fcd2de"
type input "252"
type input "210"
type input "222"
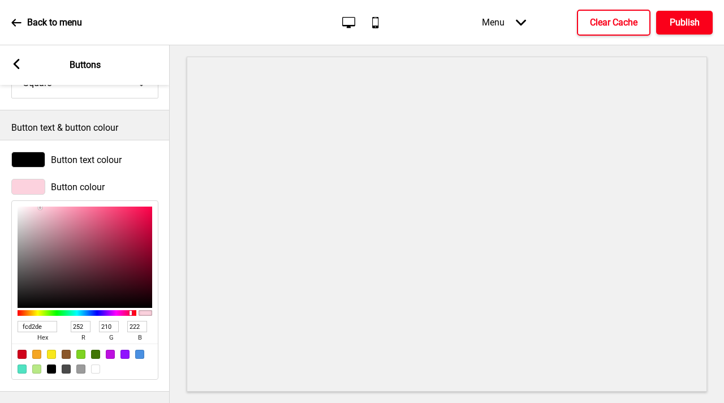
type input "fcd2de"
click at [679, 23] on h4 "Publish" at bounding box center [685, 22] width 30 height 12
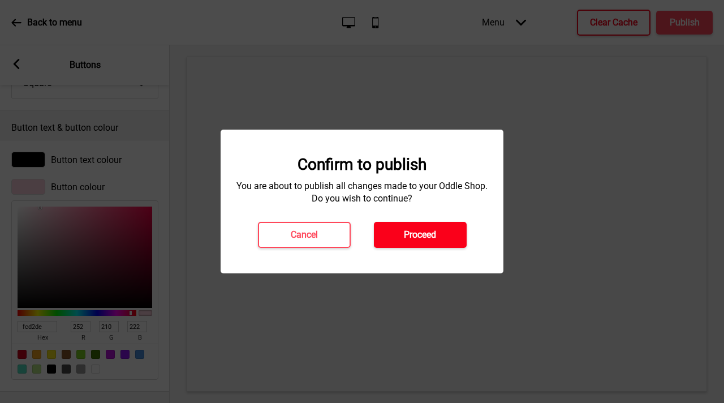
click at [421, 226] on button "Proceed" at bounding box center [420, 235] width 93 height 26
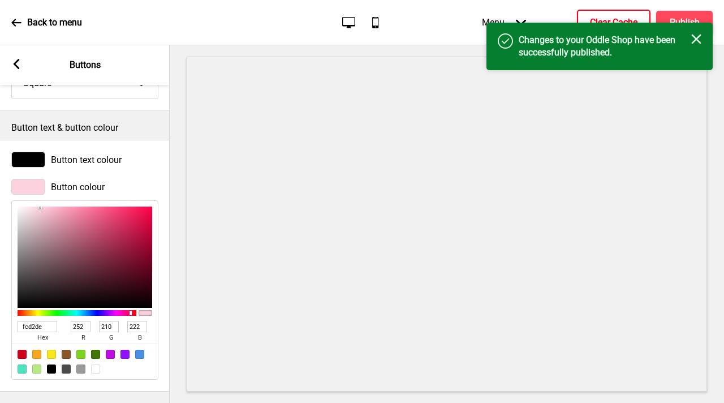
click at [609, 19] on h4 "Clear Cache" at bounding box center [614, 22] width 48 height 12
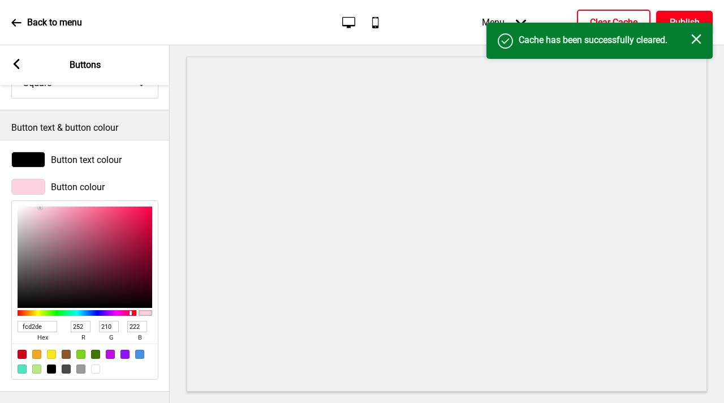
click at [698, 20] on h4 "Publish" at bounding box center [685, 22] width 30 height 12
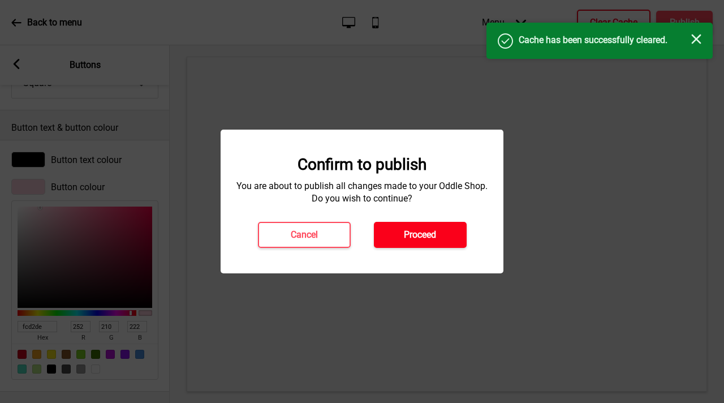
click at [434, 231] on h4 "Proceed" at bounding box center [420, 235] width 32 height 12
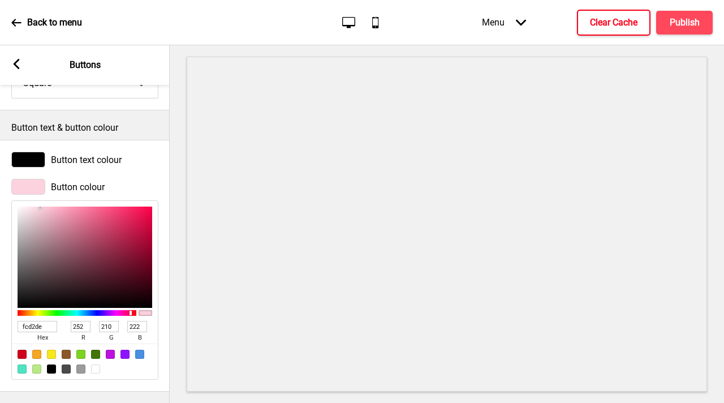
click at [11, 61] on icon "Arrow left" at bounding box center [16, 64] width 10 height 10
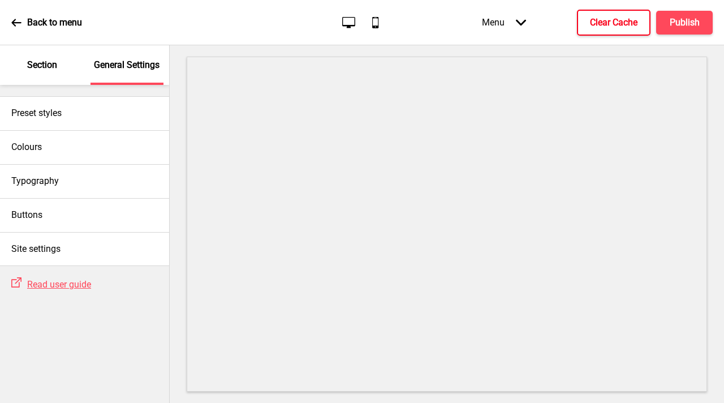
click at [59, 68] on div "Section" at bounding box center [43, 65] width 74 height 40
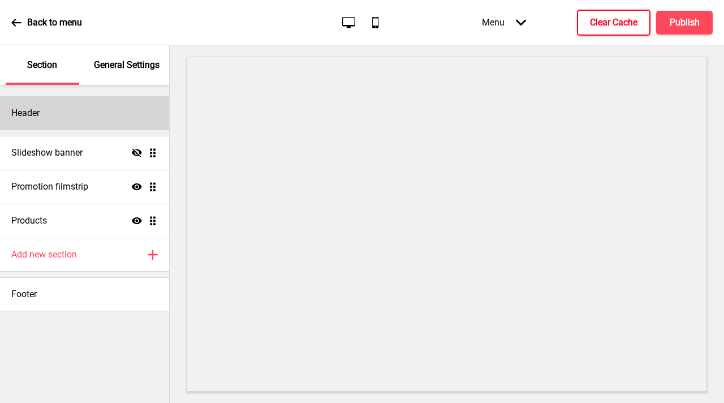
click at [77, 109] on div "Header" at bounding box center [84, 113] width 169 height 34
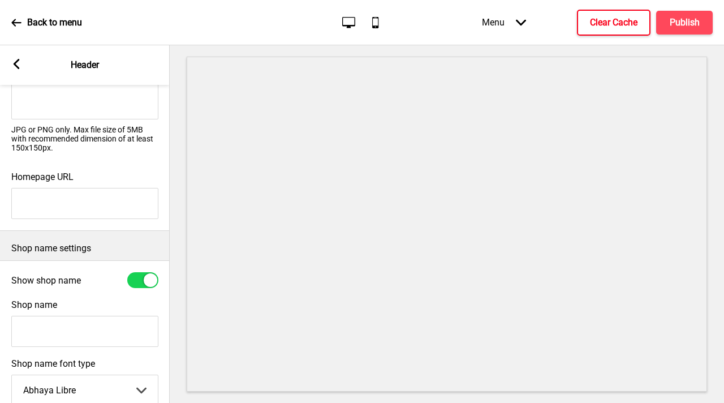
scroll to position [0, 0]
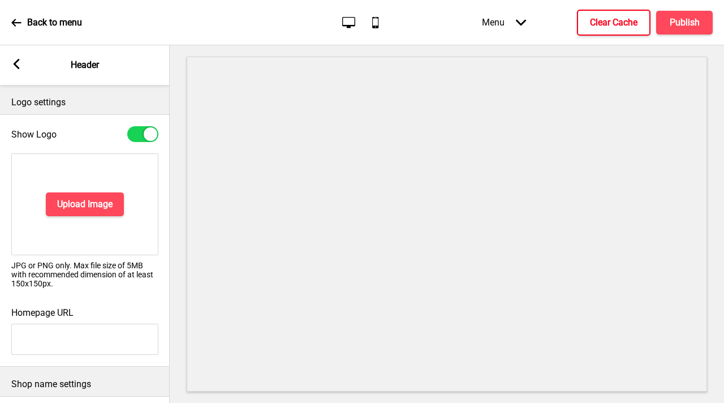
click at [19, 67] on g at bounding box center [16, 64] width 10 height 10
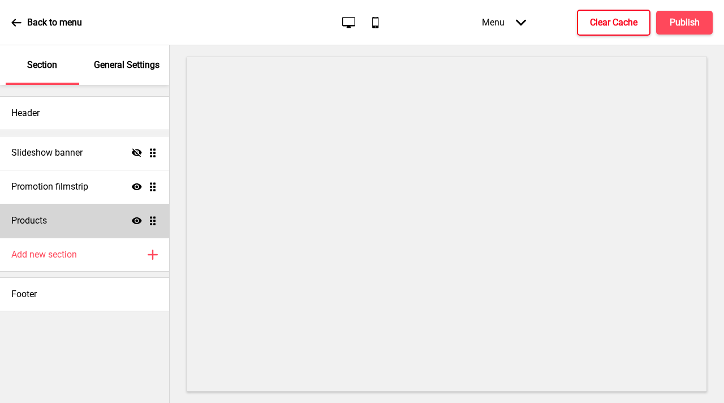
click at [70, 234] on div "Products Show Drag" at bounding box center [84, 221] width 169 height 34
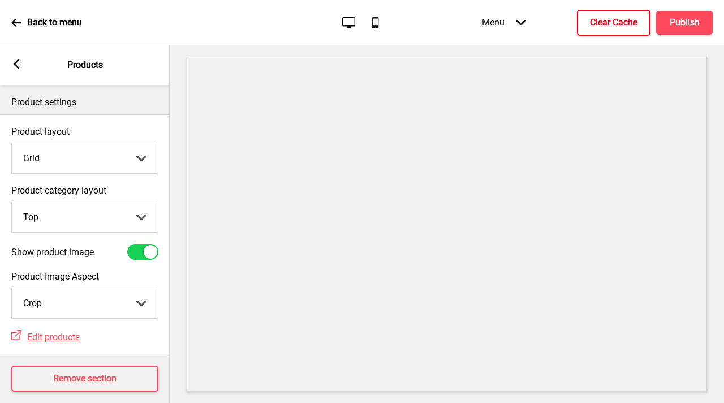
click at [12, 64] on rect at bounding box center [16, 64] width 10 height 10
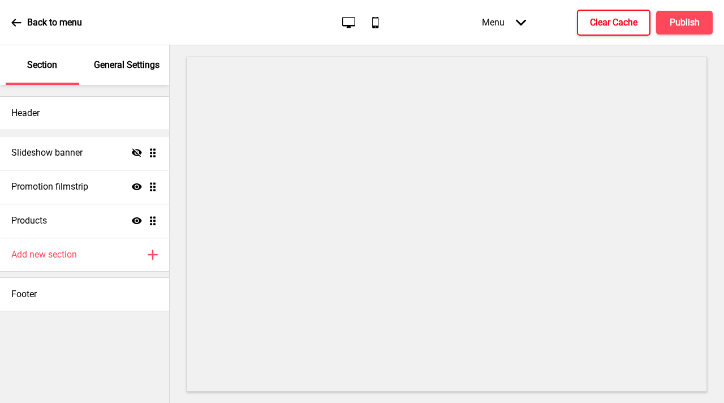
click at [125, 67] on p "General Settings" at bounding box center [127, 65] width 66 height 12
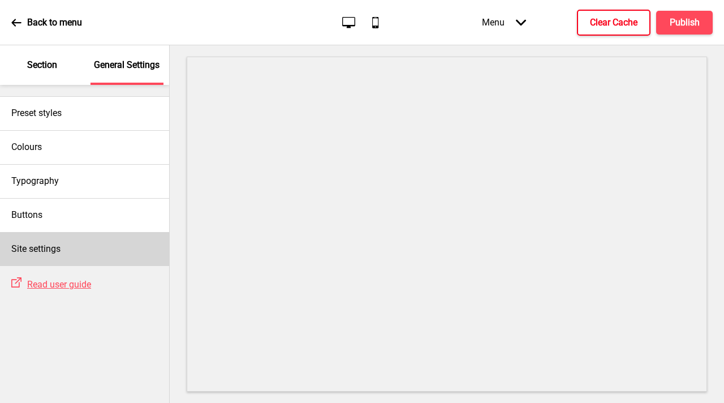
click at [92, 248] on div "Site settings" at bounding box center [84, 249] width 169 height 34
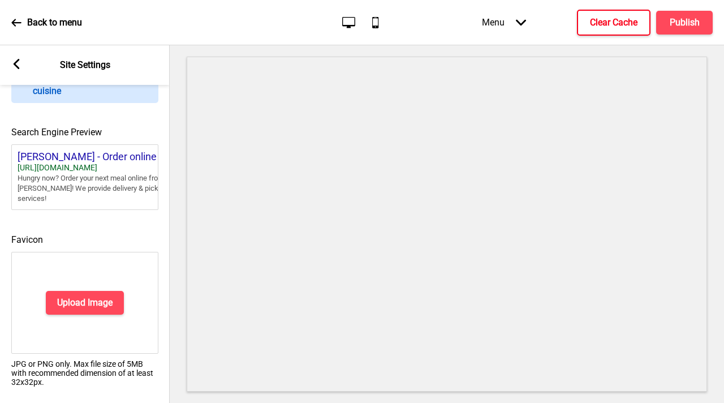
scroll to position [520, 0]
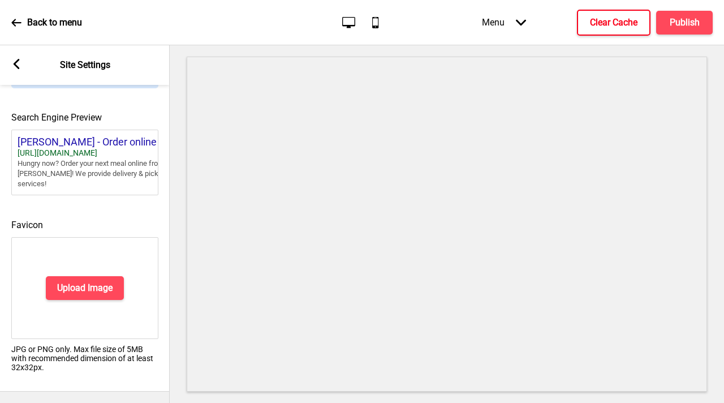
click at [19, 60] on rect at bounding box center [16, 64] width 10 height 10
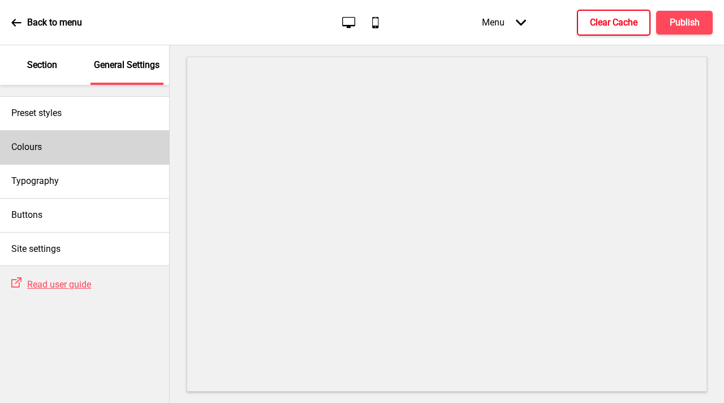
click at [78, 153] on div "Colours" at bounding box center [84, 147] width 169 height 34
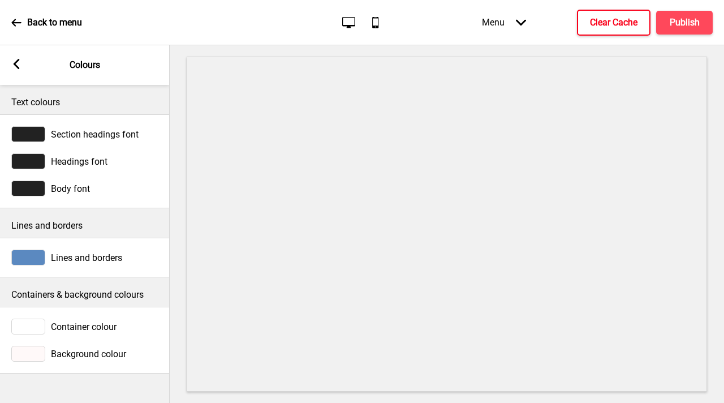
click at [18, 61] on rect at bounding box center [16, 64] width 10 height 10
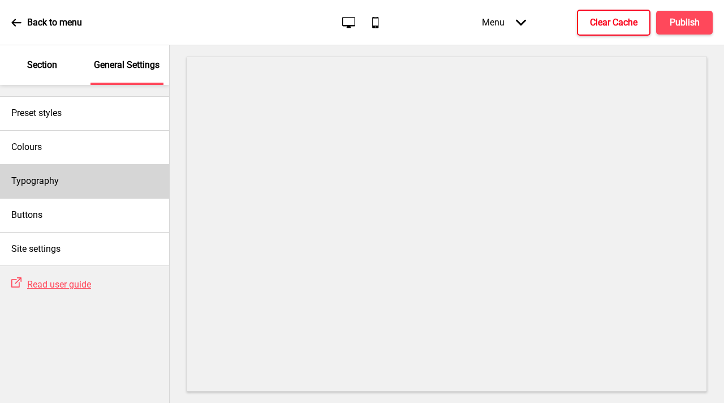
click at [58, 182] on h4 "Typography" at bounding box center [35, 181] width 48 height 12
select select "Roboto"
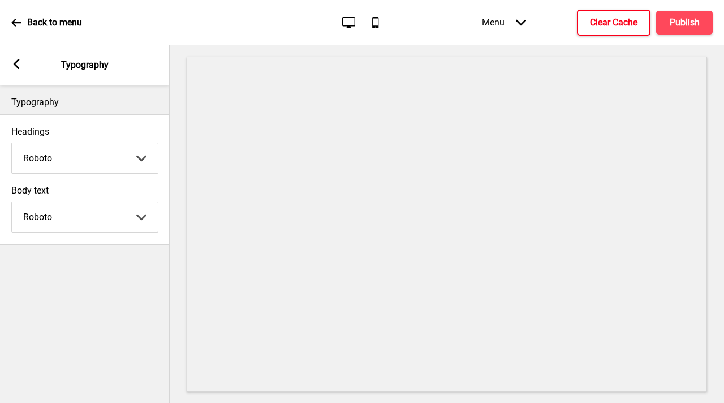
click at [16, 67] on icon at bounding box center [17, 64] width 6 height 10
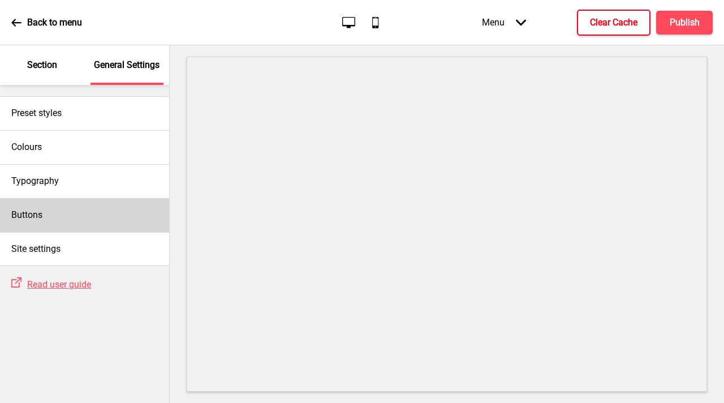
click at [55, 222] on div "Buttons" at bounding box center [84, 215] width 169 height 34
select select "square"
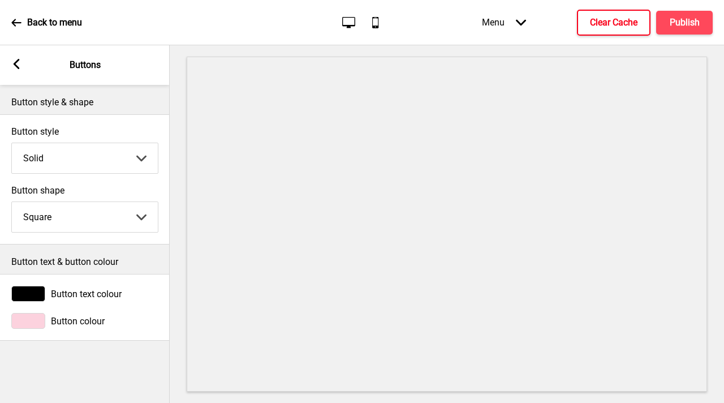
click at [139, 160] on select "Solid Outline Raised" at bounding box center [85, 158] width 146 height 30
click at [10, 64] on div "Arrow left Buttons" at bounding box center [85, 65] width 170 height 40
click at [22, 64] on div "Arrow left Buttons" at bounding box center [85, 65] width 170 height 40
click at [17, 64] on rect at bounding box center [16, 64] width 10 height 10
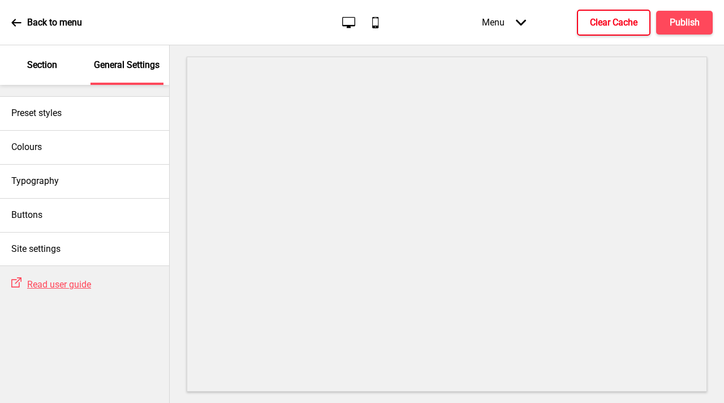
click at [20, 65] on div "Section" at bounding box center [43, 65] width 74 height 40
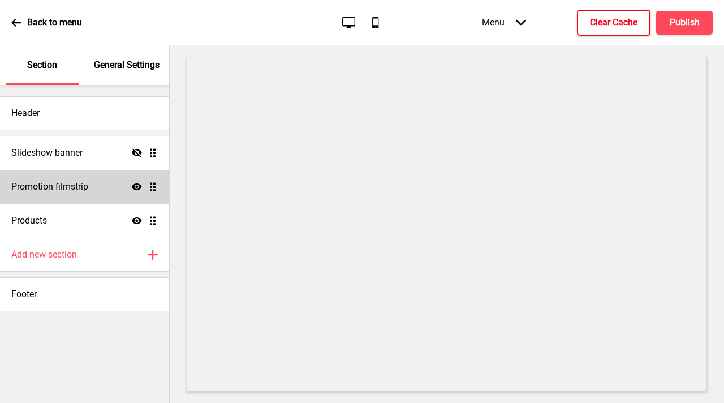
click at [76, 190] on h4 "Promotion filmstrip" at bounding box center [49, 186] width 77 height 12
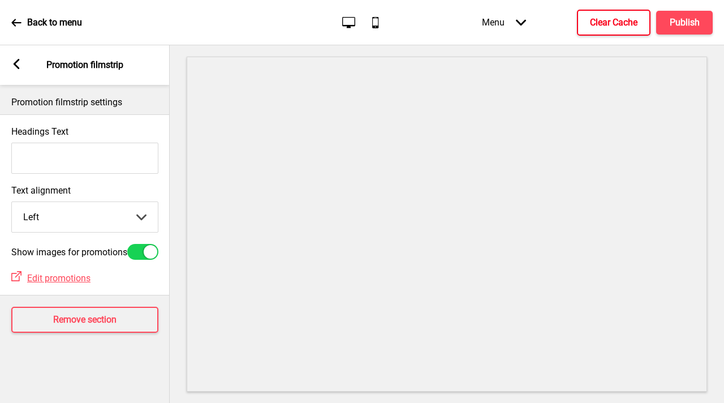
click at [15, 59] on rect at bounding box center [16, 64] width 10 height 10
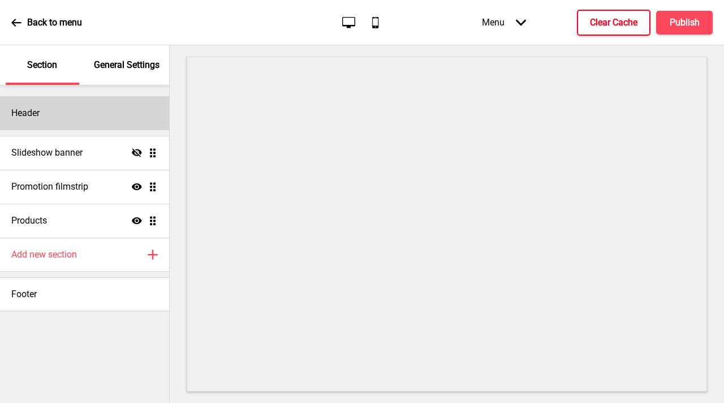
click at [78, 118] on div "Header" at bounding box center [84, 113] width 169 height 34
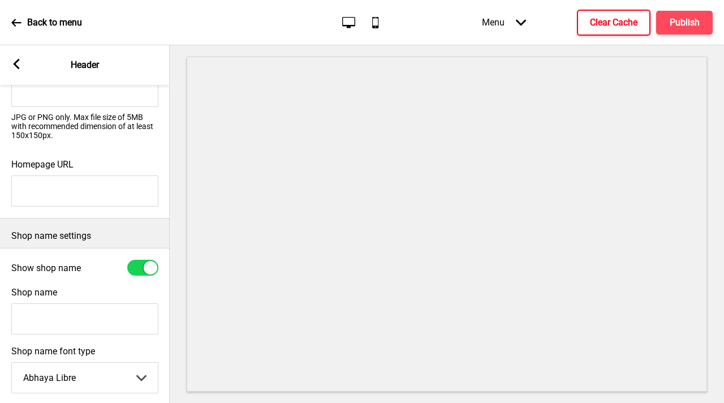
scroll to position [267, 0]
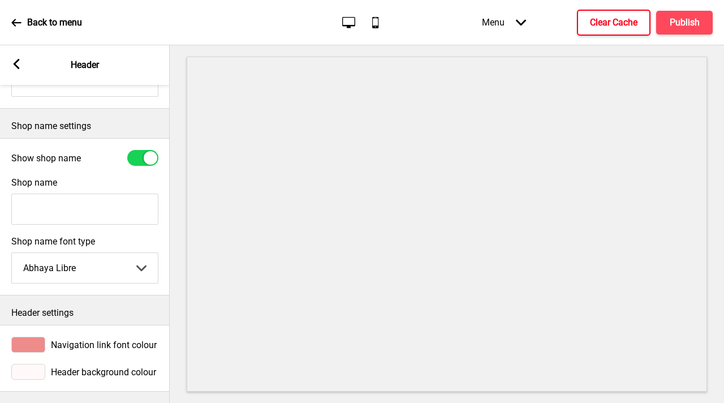
click at [18, 62] on rect at bounding box center [16, 64] width 10 height 10
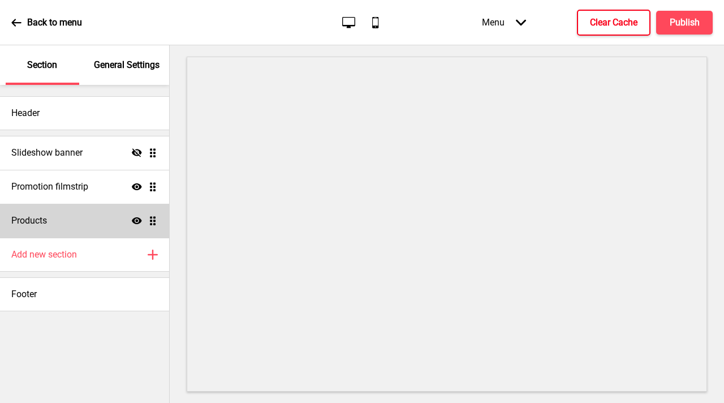
click at [68, 219] on div "Products Show Drag" at bounding box center [84, 221] width 169 height 34
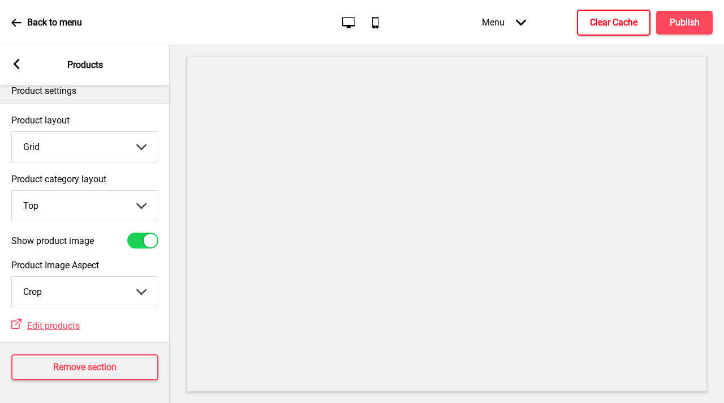
scroll to position [0, 0]
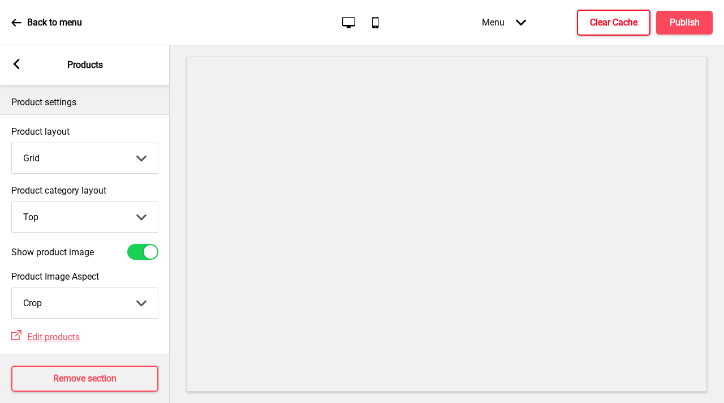
click at [18, 62] on rect at bounding box center [16, 64] width 10 height 10
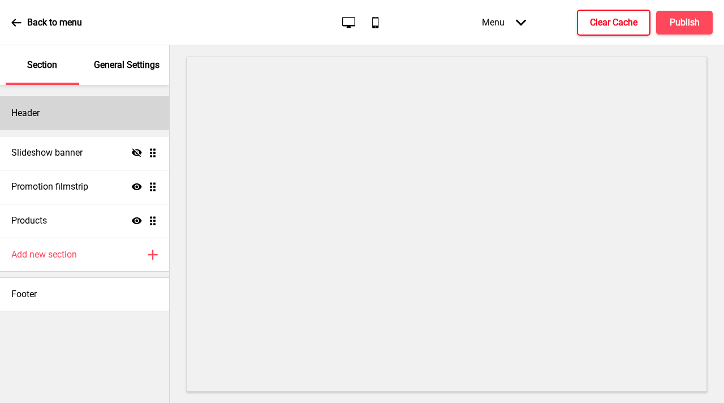
click at [48, 109] on div "Header" at bounding box center [84, 113] width 169 height 34
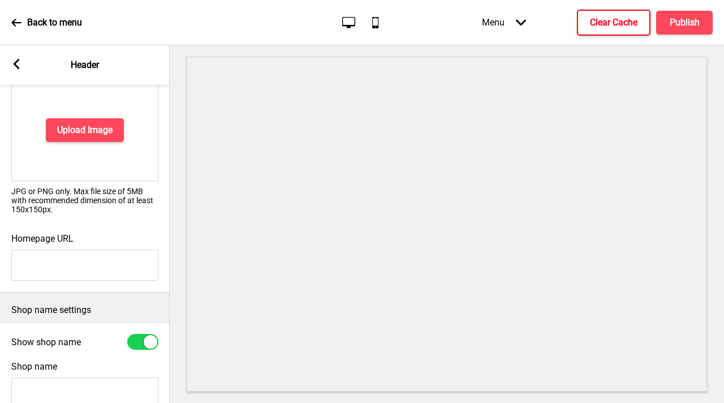
scroll to position [267, 0]
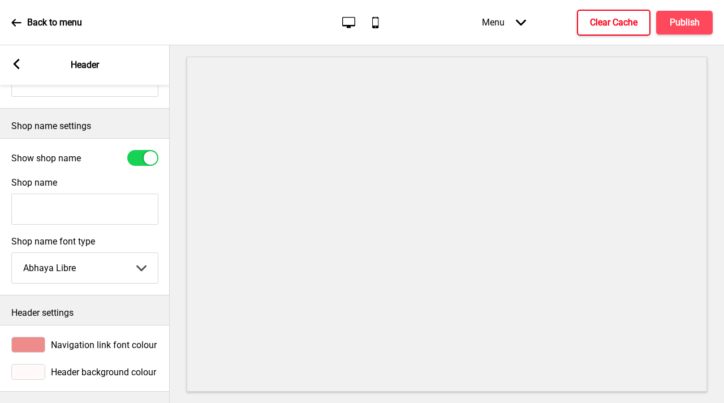
click at [16, 63] on rect at bounding box center [16, 64] width 10 height 10
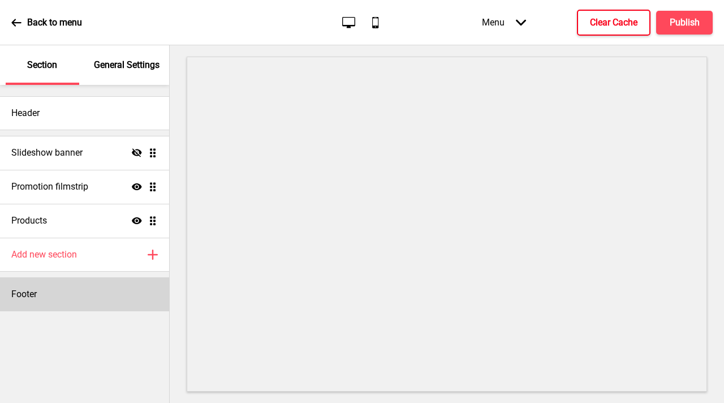
click at [77, 305] on div "Footer" at bounding box center [84, 294] width 169 height 34
